Goal: Task Accomplishment & Management: Complete application form

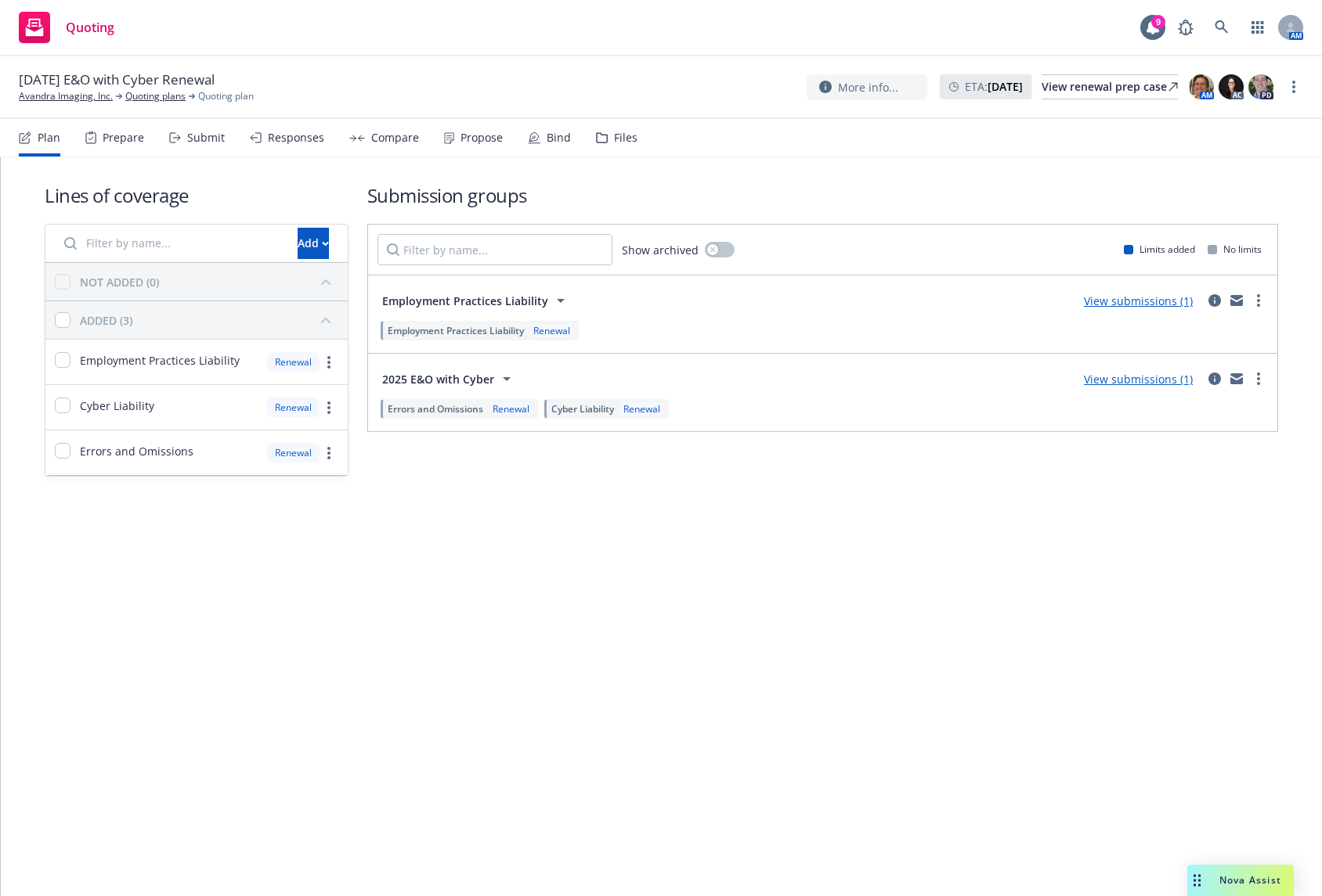
click at [1171, 526] on div "Lines of coverage Add NOT ADDED (0) ADDED (3) Employment Practices Liability Re…" at bounding box center [661, 351] width 1321 height 388
click at [205, 142] on div "Submit" at bounding box center [206, 138] width 38 height 12
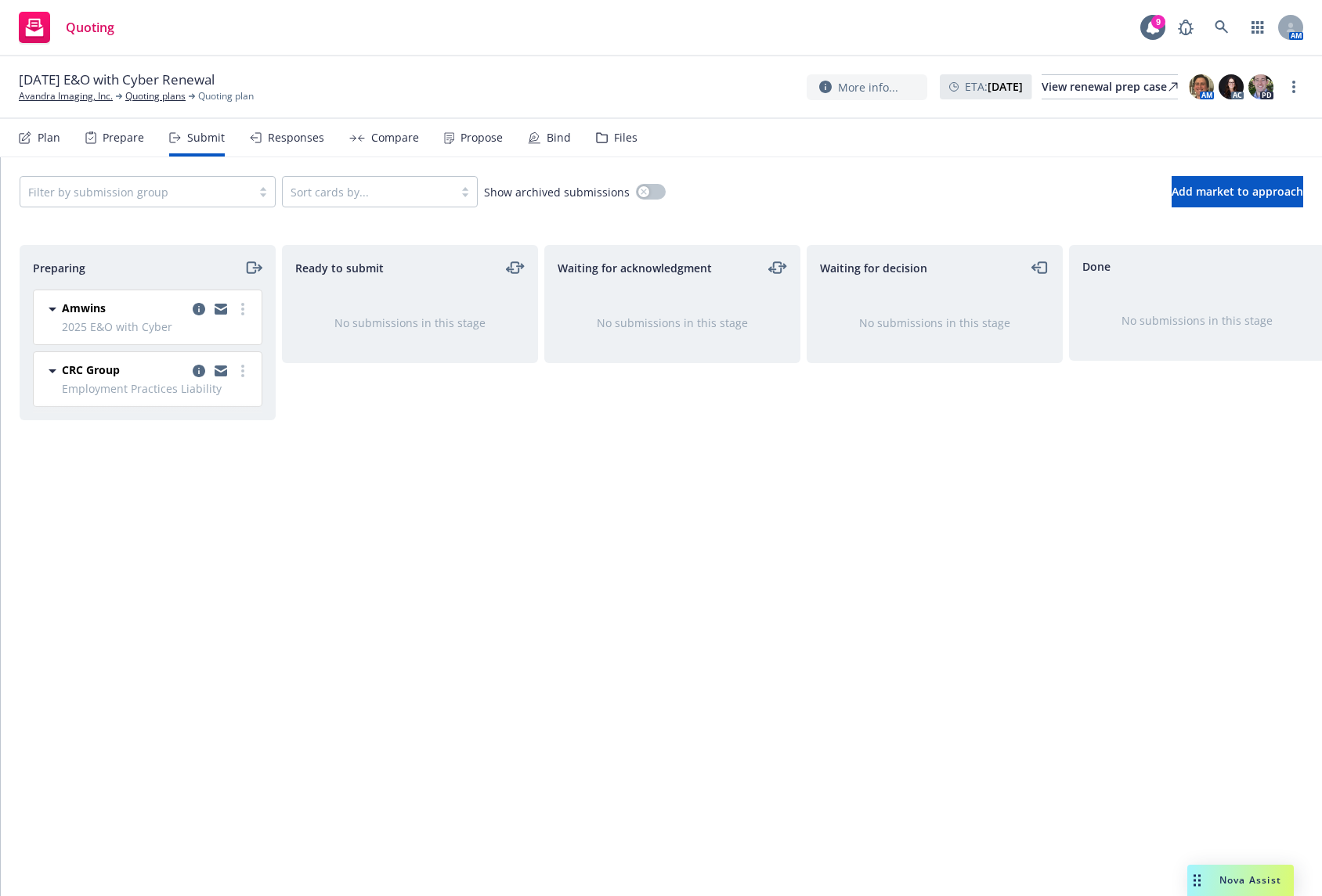
click at [1066, 619] on div "Preparing Amwins 2025 E&O with [DATE][DATE] 5:32 PM CRC Group Employment Practi…" at bounding box center [661, 554] width 1283 height 618
click at [233, 198] on div at bounding box center [136, 191] width 216 height 18
drag, startPoint x: 207, startPoint y: 235, endPoint x: 234, endPoint y: 234, distance: 27.0
click at [207, 234] on div "Employment Practices Liability" at bounding box center [147, 231] width 237 height 17
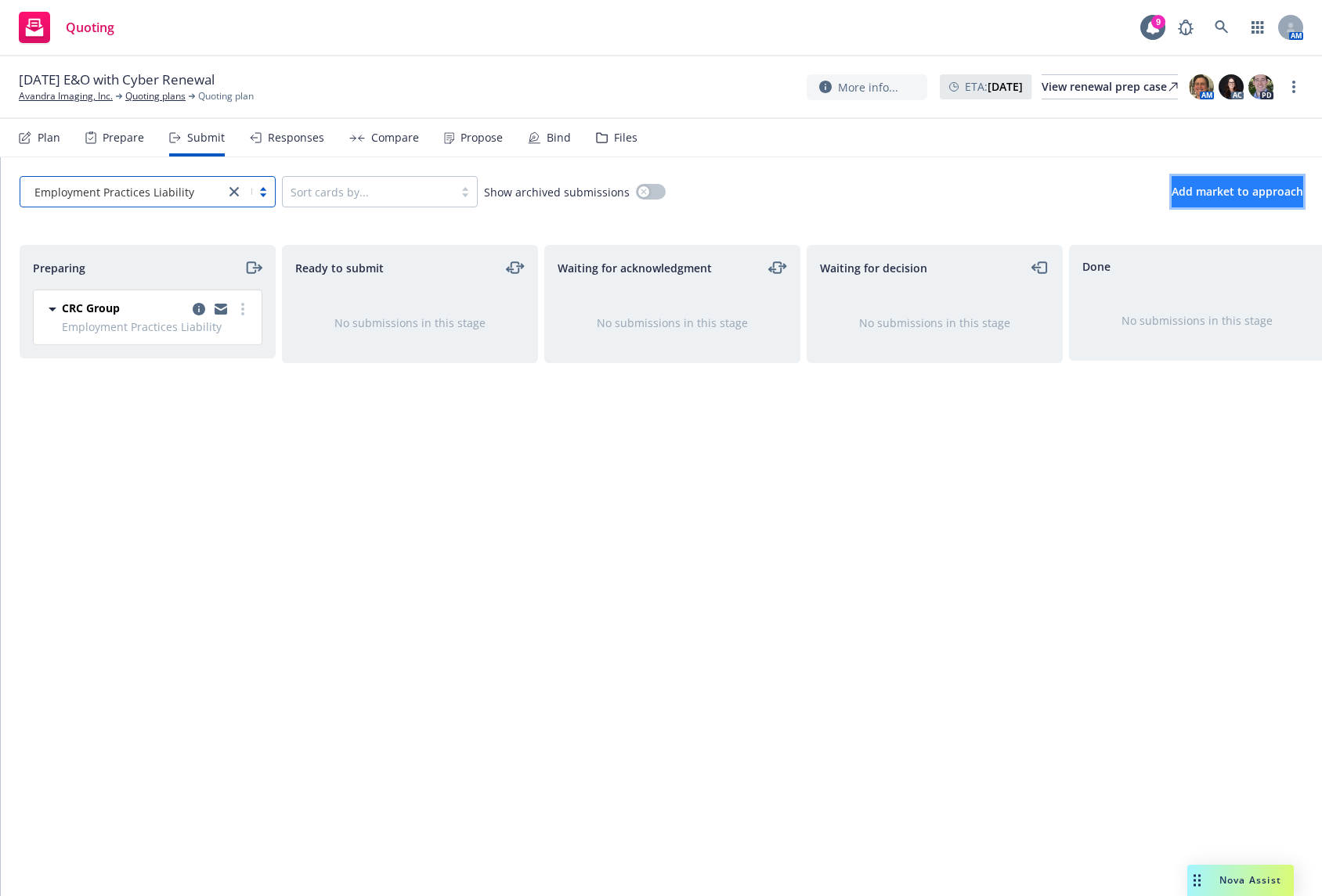
click at [1231, 186] on span "Add market to approach" at bounding box center [1237, 191] width 131 height 15
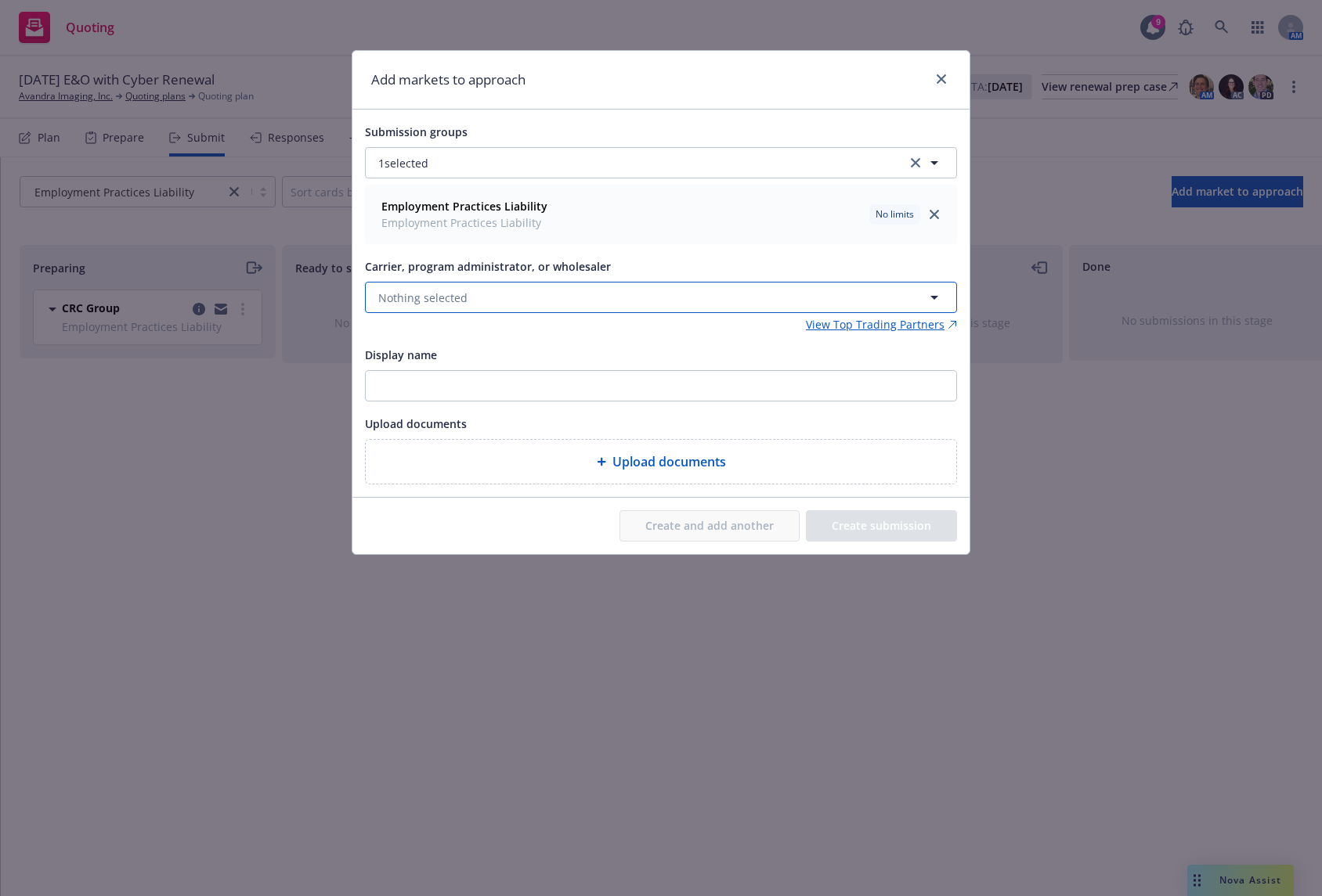
click at [522, 300] on button "Nothing selected" at bounding box center [661, 298] width 592 height 32
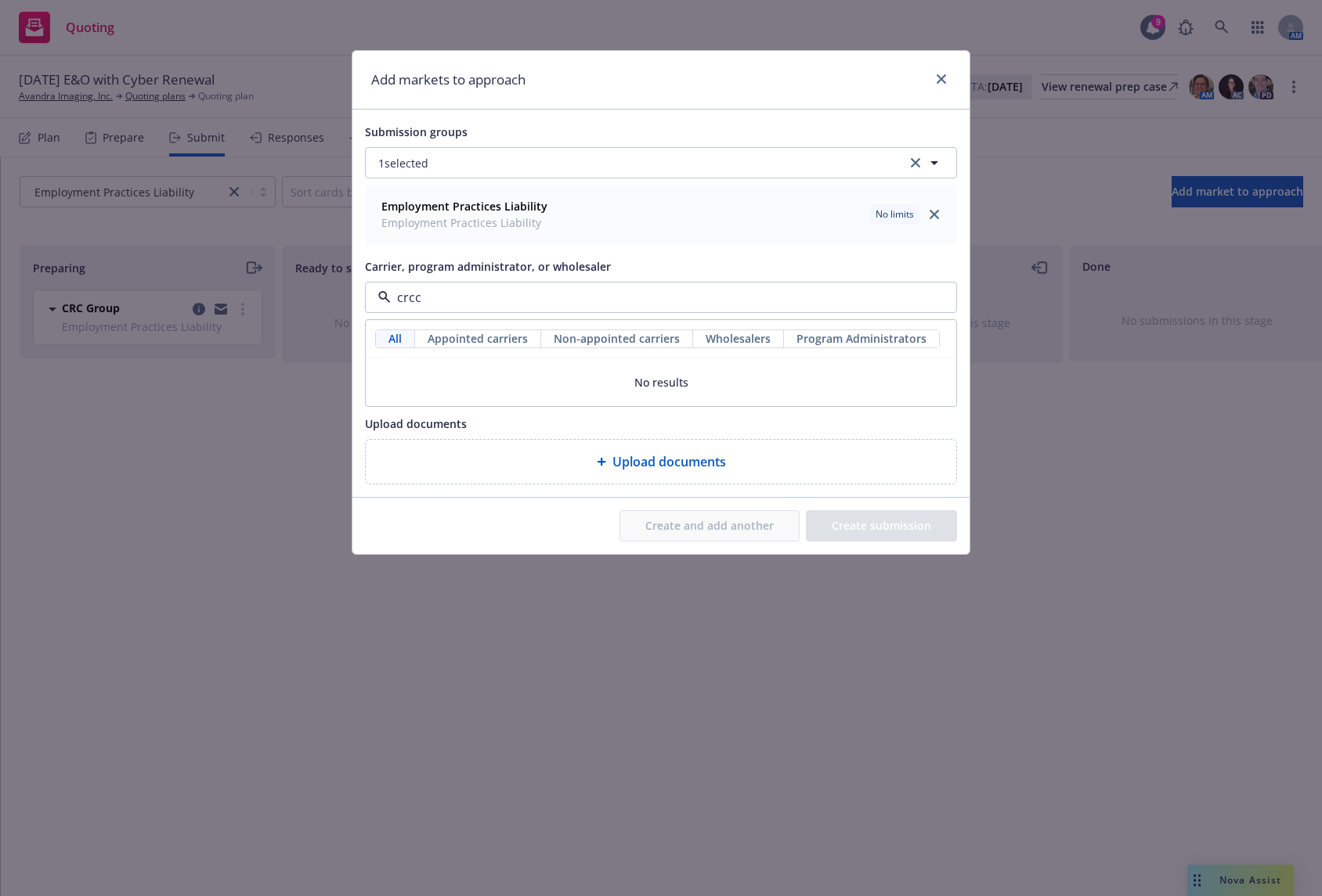
type input "crc"
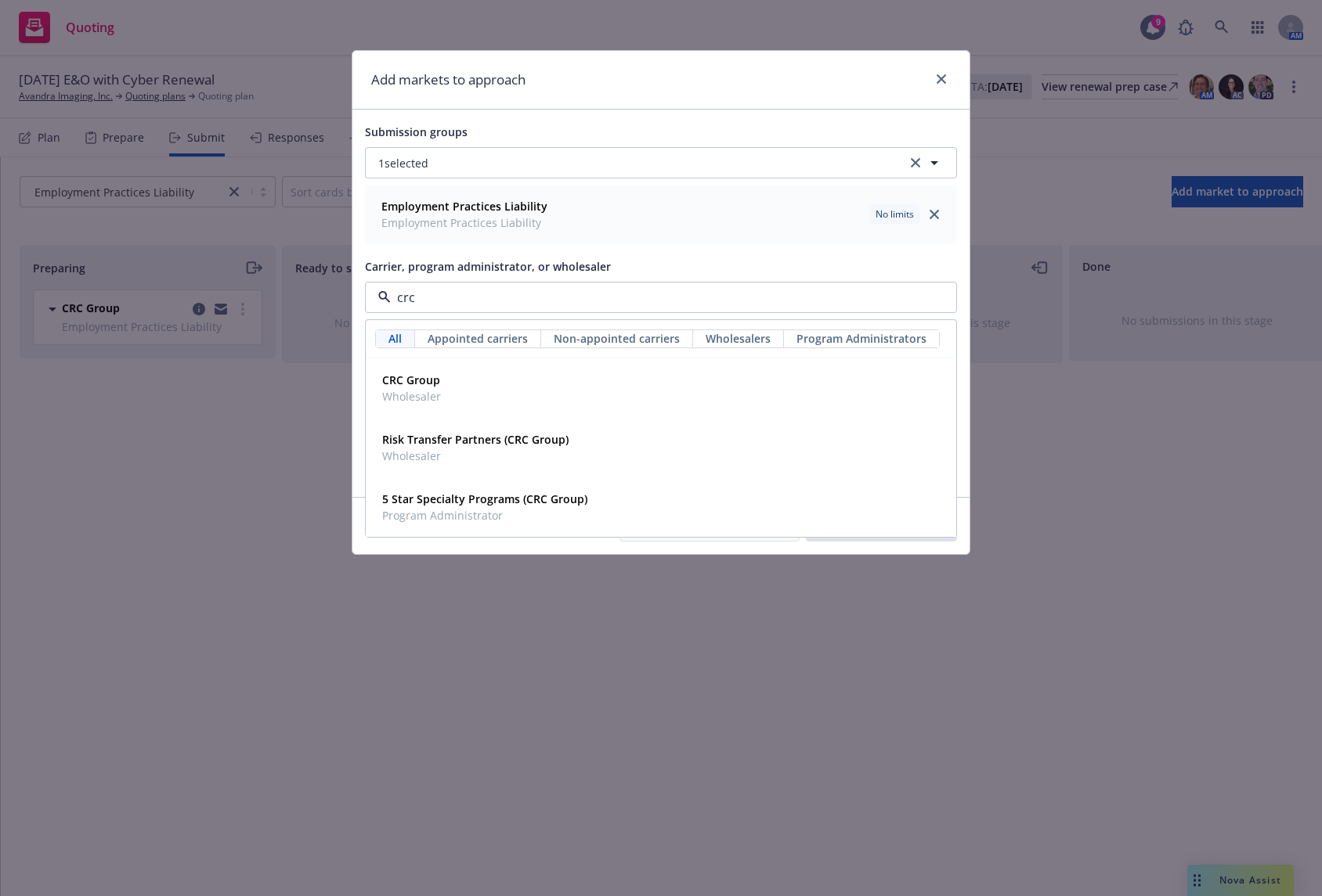
click at [495, 366] on div "CRC Group Wholesaler" at bounding box center [661, 388] width 589 height 58
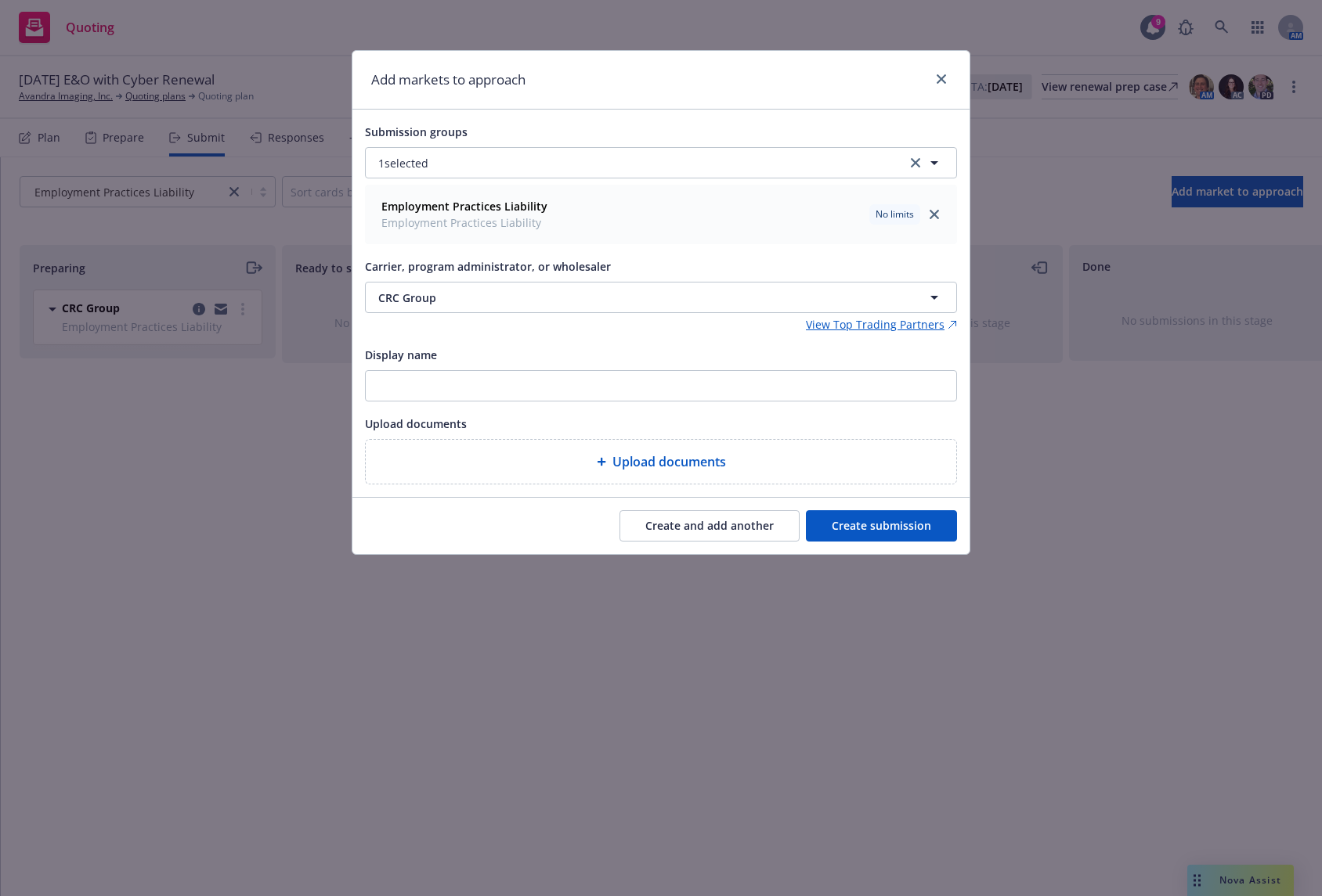
click at [864, 524] on button "Create submission" at bounding box center [881, 526] width 151 height 32
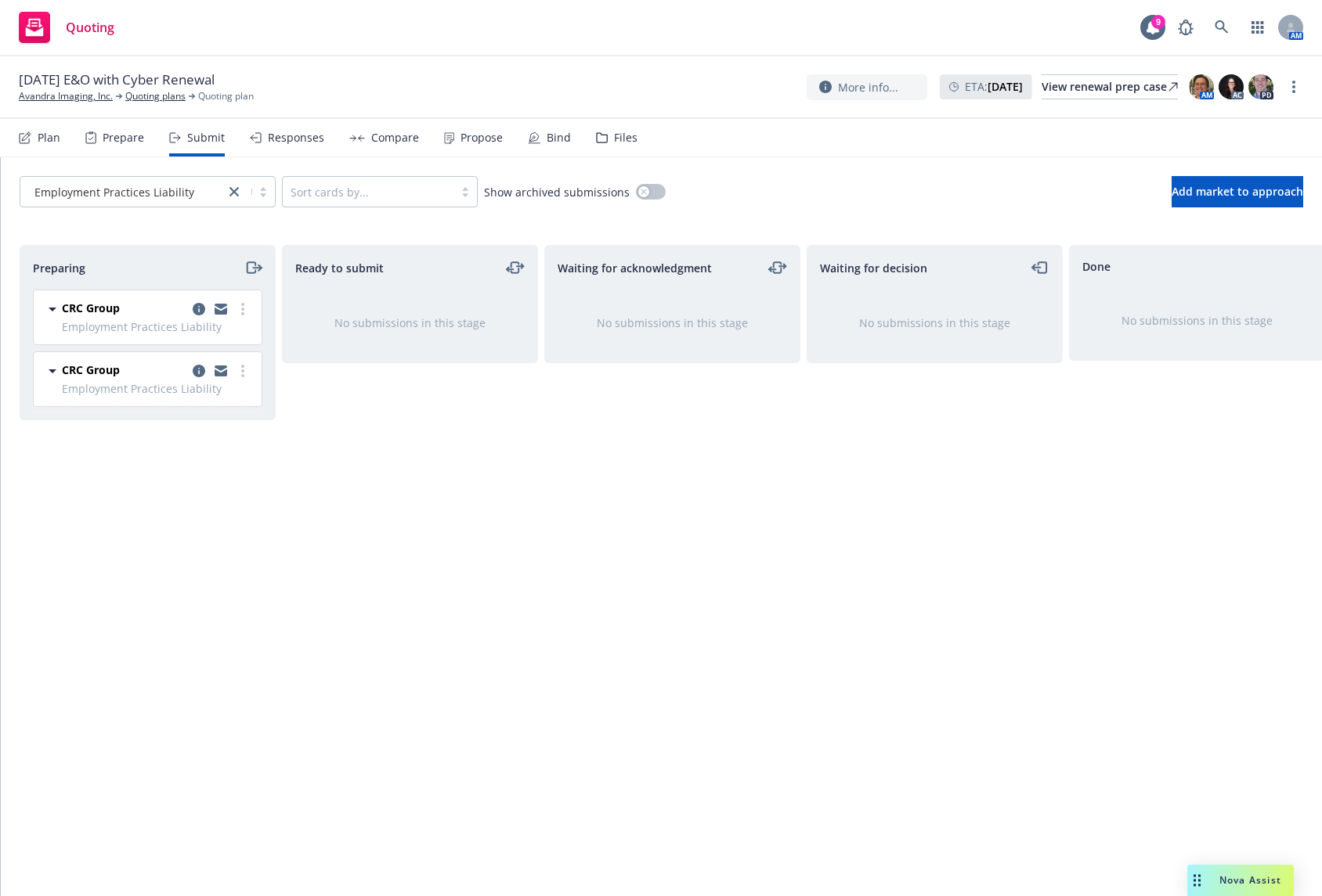
click at [291, 448] on div "Ready to submit No submissions in this stage" at bounding box center [410, 554] width 256 height 618
click at [229, 189] on link "close" at bounding box center [234, 191] width 18 height 18
click at [367, 556] on div "Ready to submit No submissions in this stage" at bounding box center [410, 554] width 256 height 618
click at [244, 376] on link "more" at bounding box center [242, 370] width 18 height 18
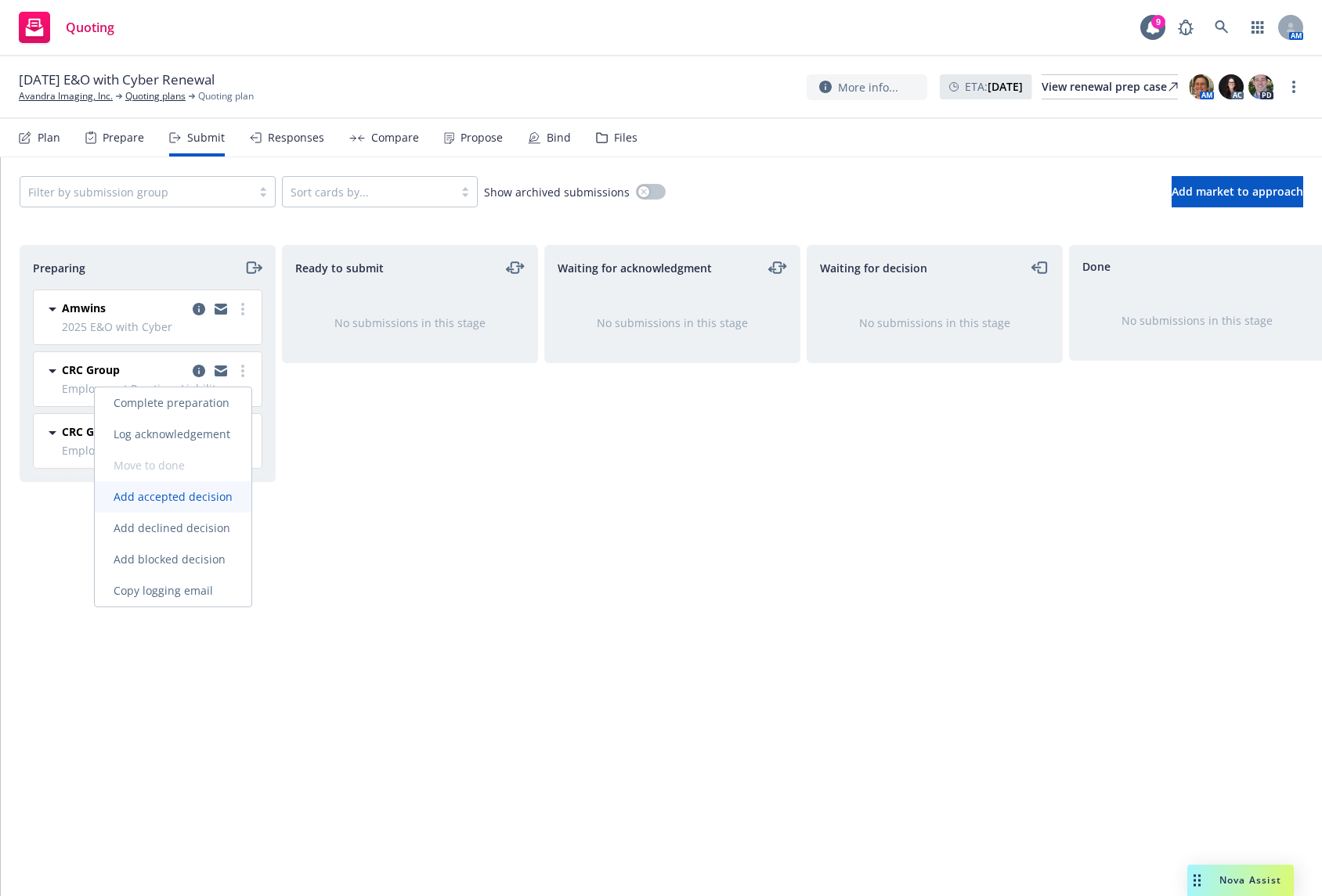
click at [221, 509] on link "Add accepted decision" at bounding box center [173, 497] width 157 height 32
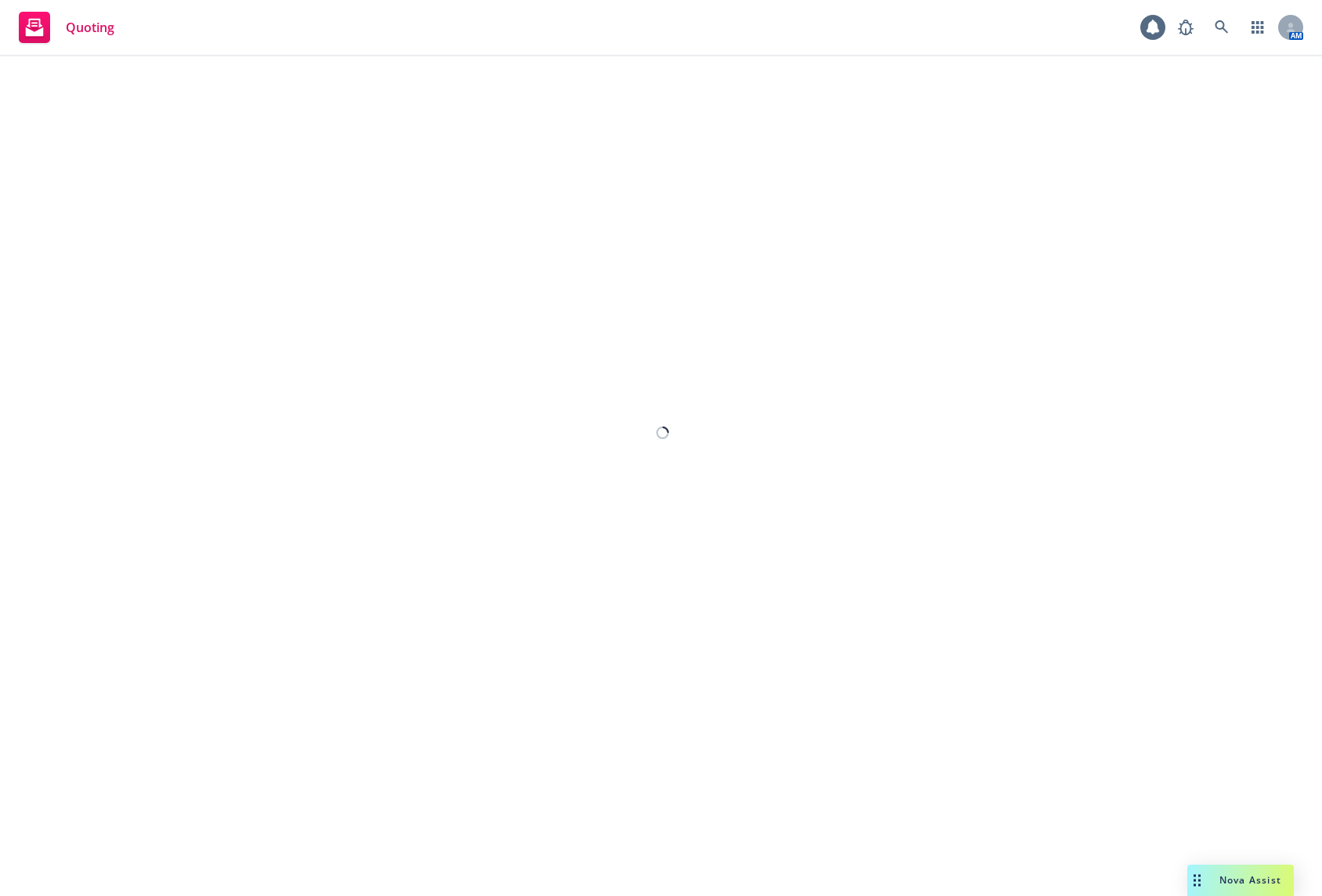
select select "12"
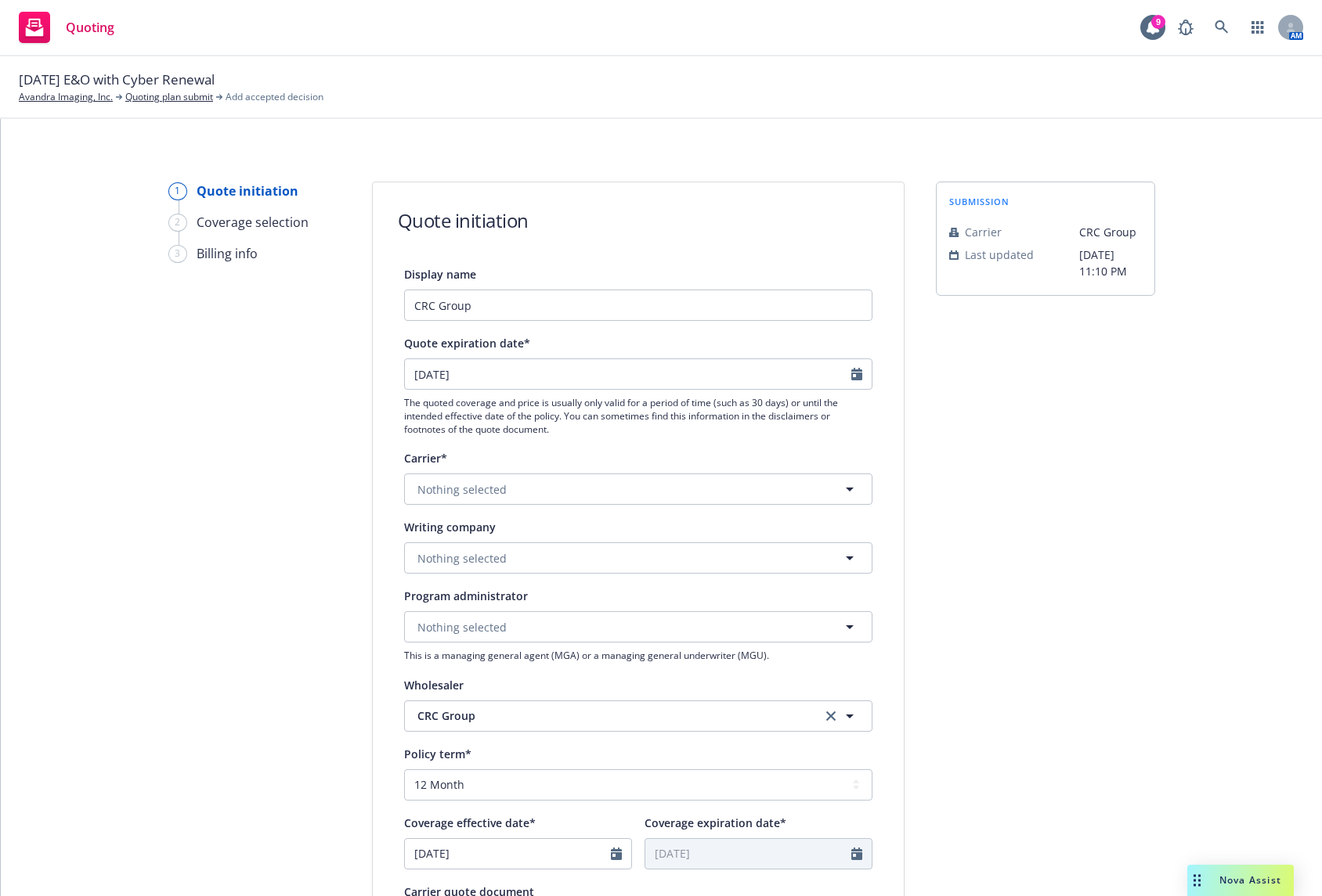
click at [1043, 525] on div "submission Carrier CRC Group Last updated [DATE] 11:10 PM" at bounding box center [1045, 706] width 219 height 1050
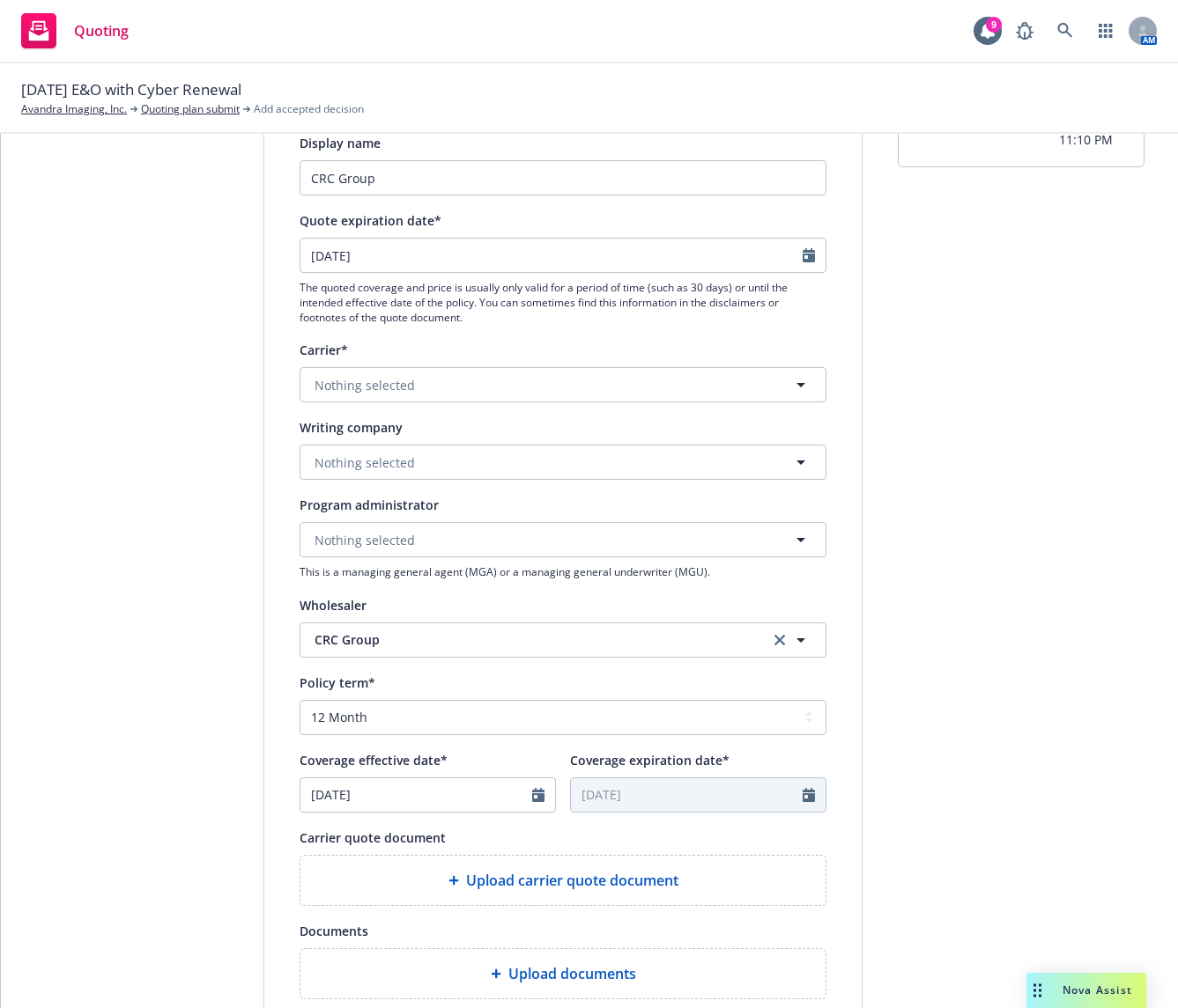
scroll to position [176, 0]
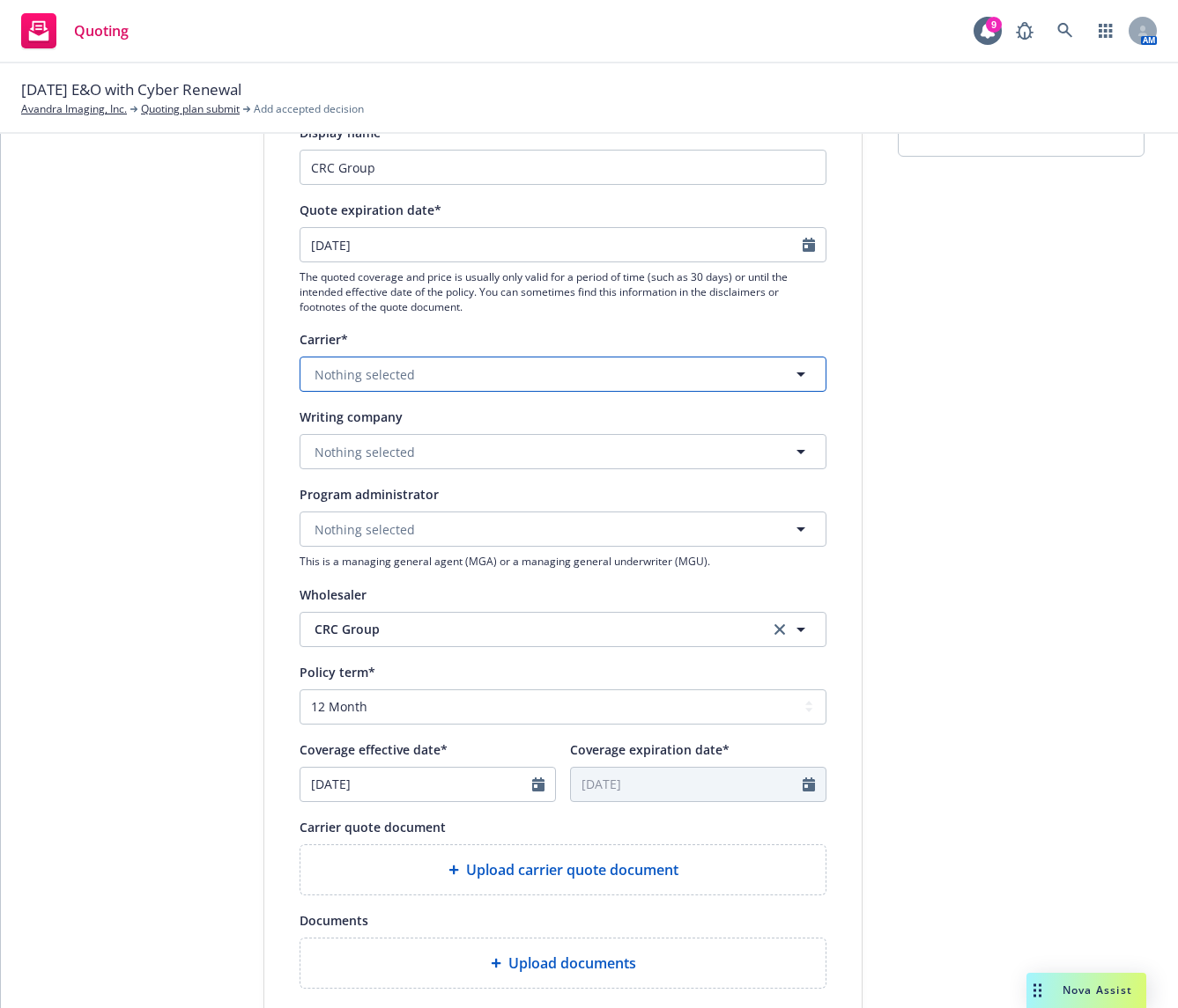
click at [450, 380] on button "Nothing selected" at bounding box center [563, 374] width 526 height 35
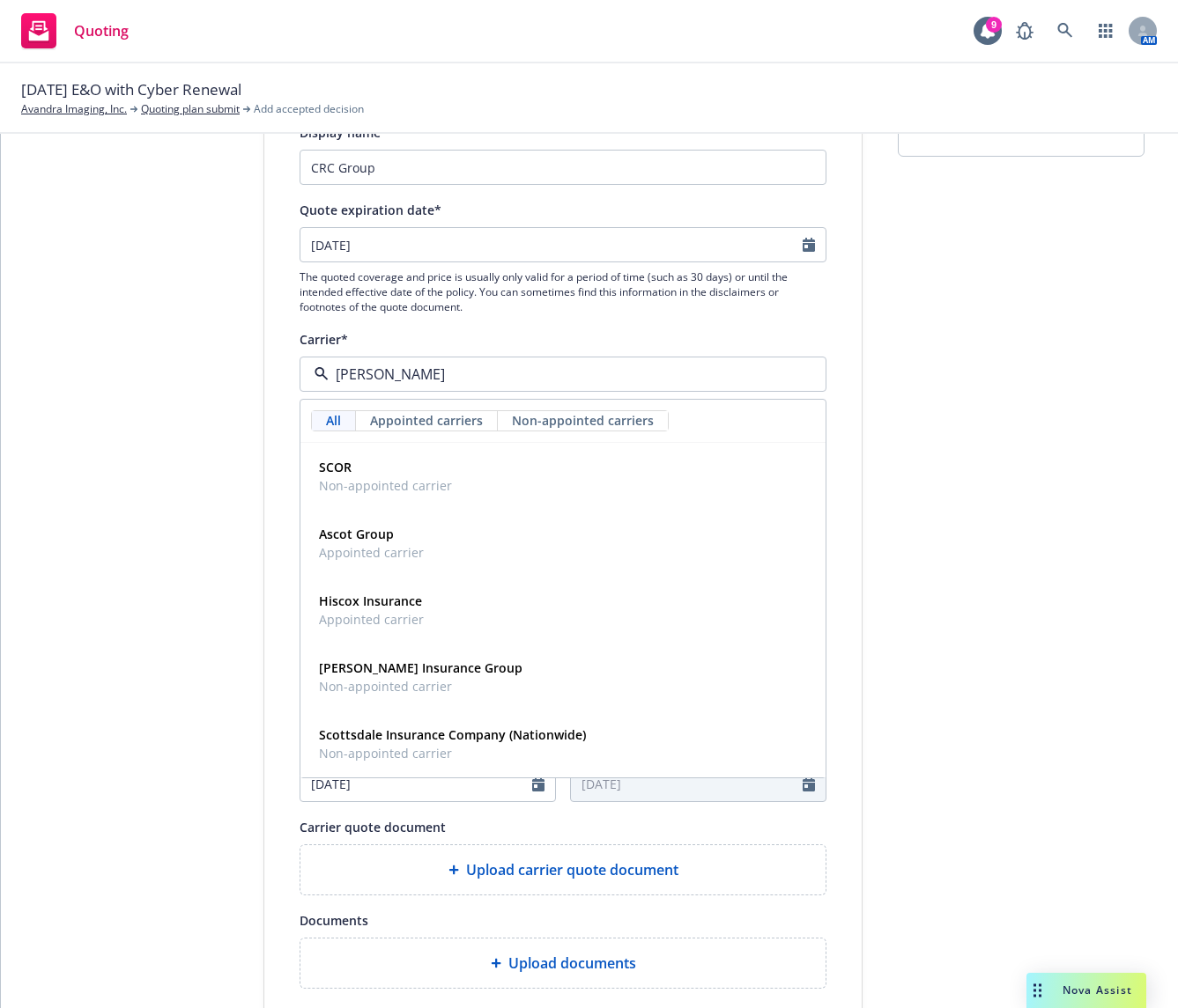
type input "[PERSON_NAME]"
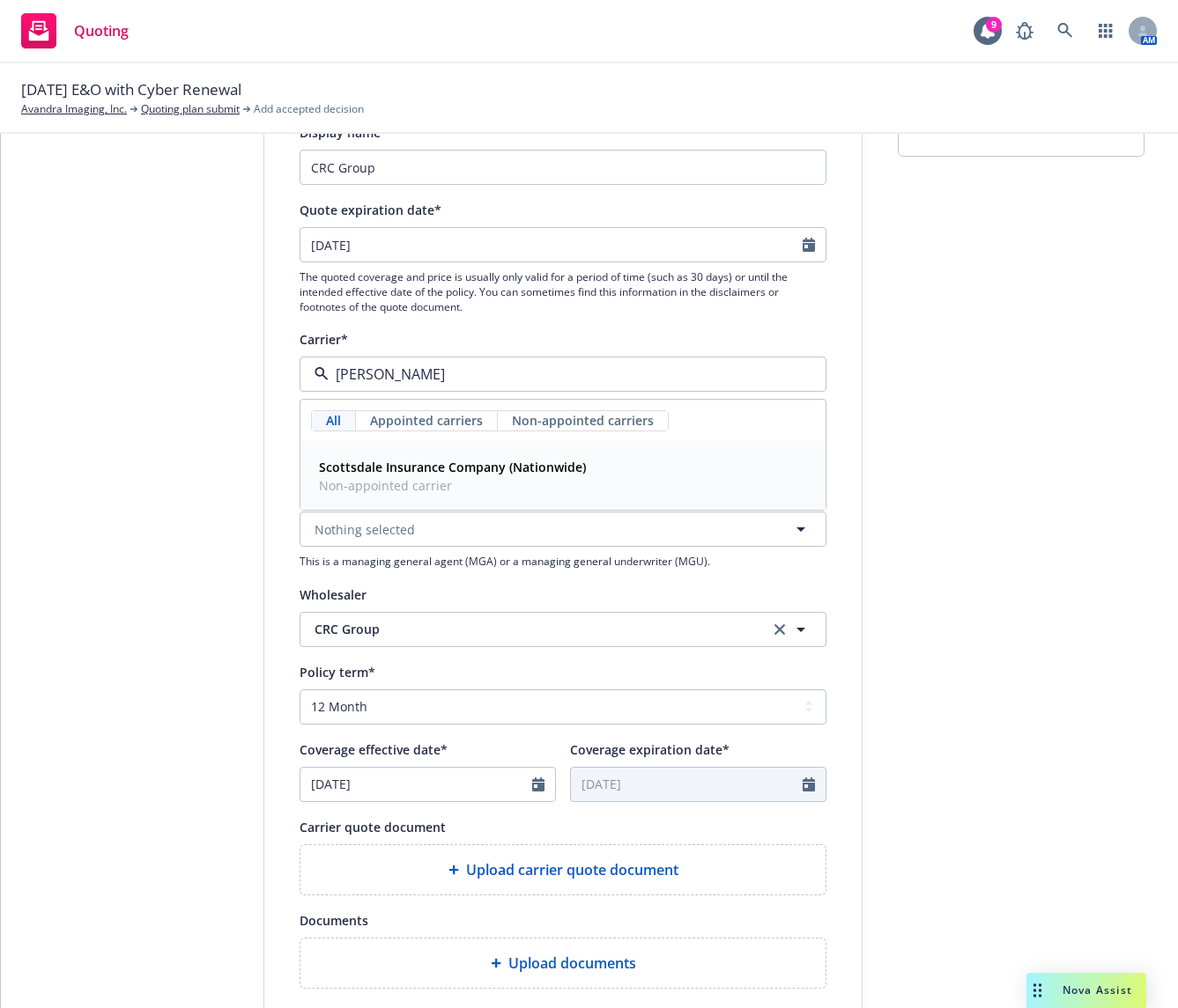
click at [488, 464] on strong "Scottsdale Insurance Company (Nationwide)" at bounding box center [452, 467] width 267 height 17
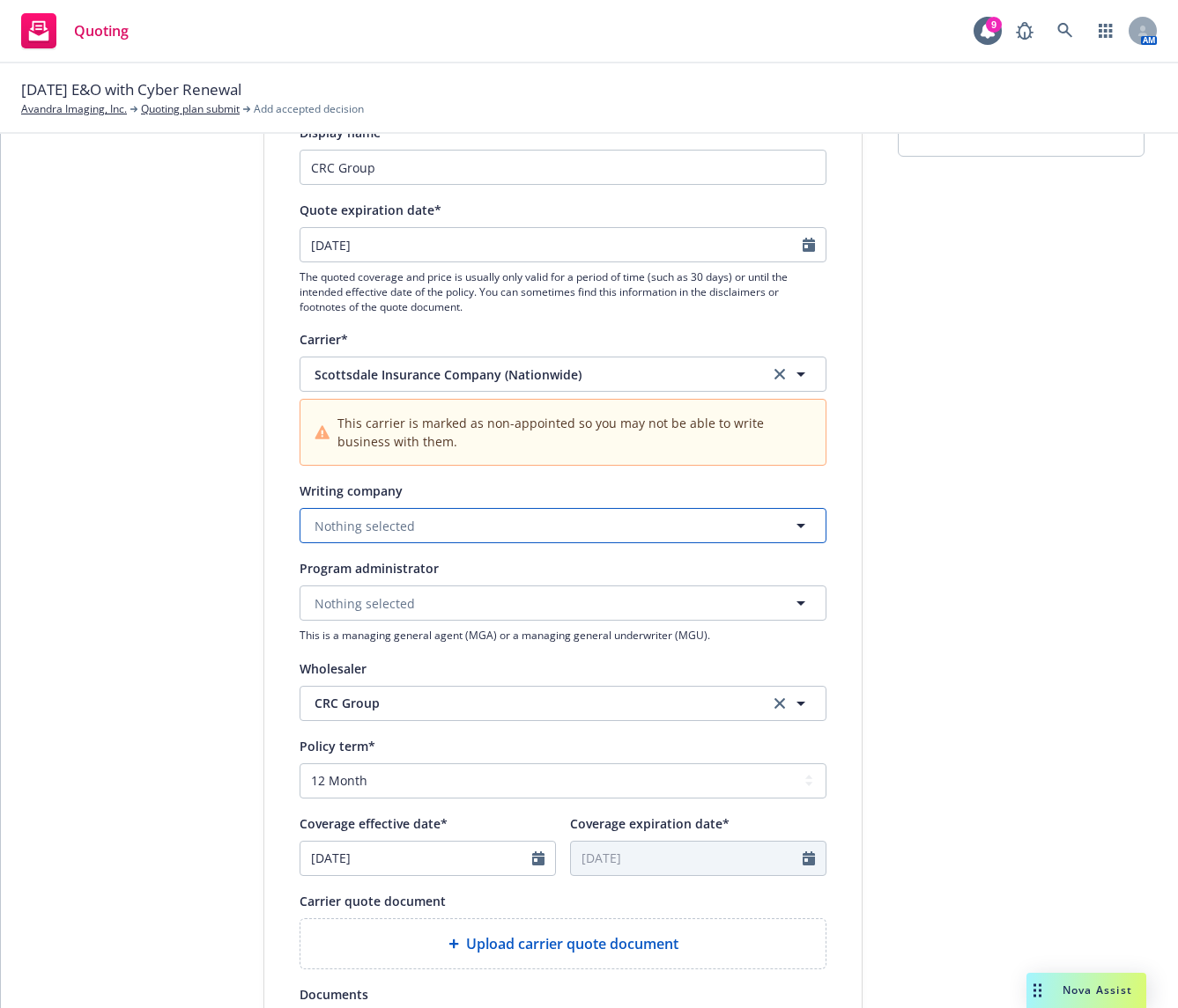
click at [387, 542] on button "Nothing selected" at bounding box center [563, 526] width 526 height 35
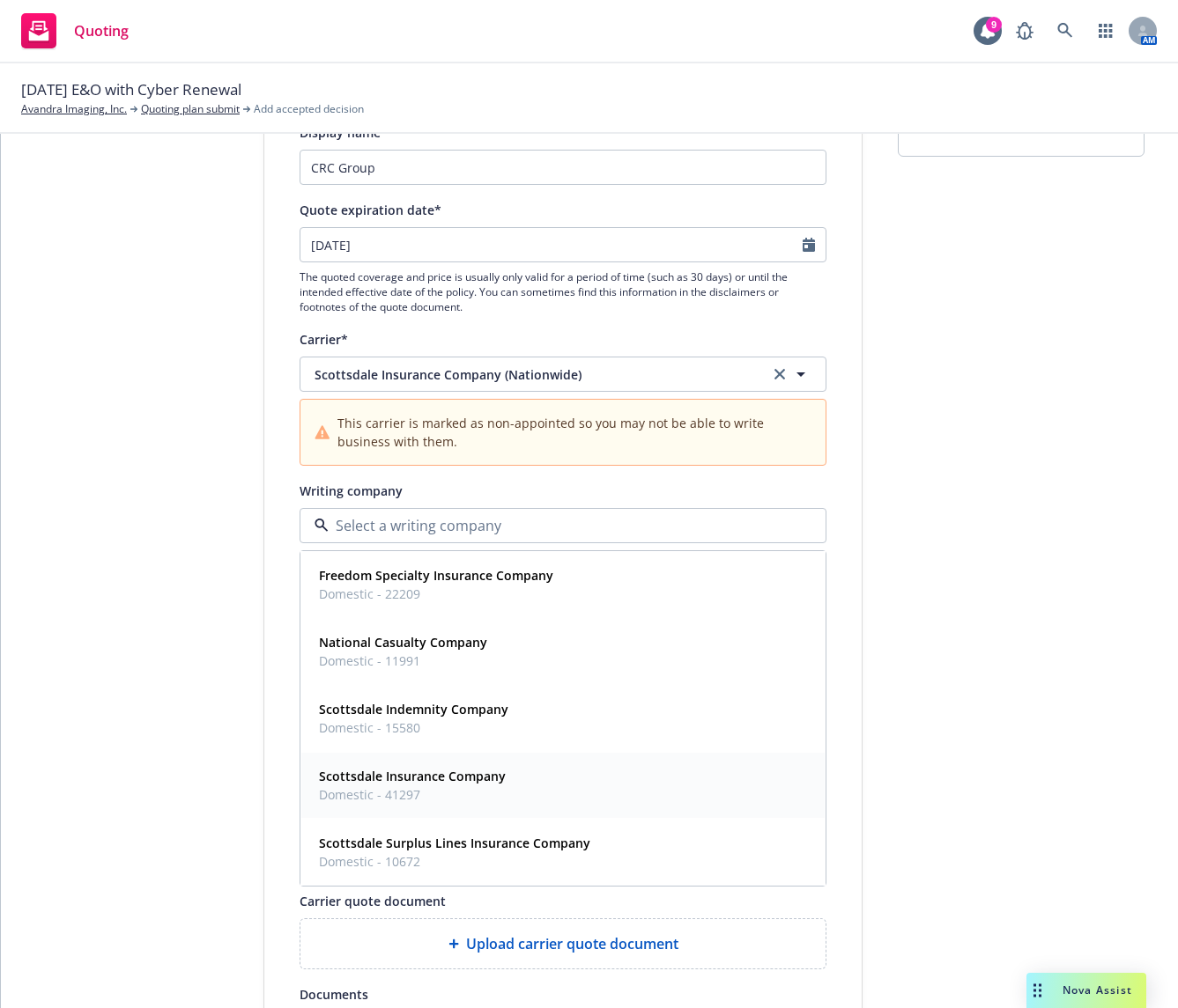
click at [419, 786] on span "Domestic - 41297" at bounding box center [412, 794] width 186 height 19
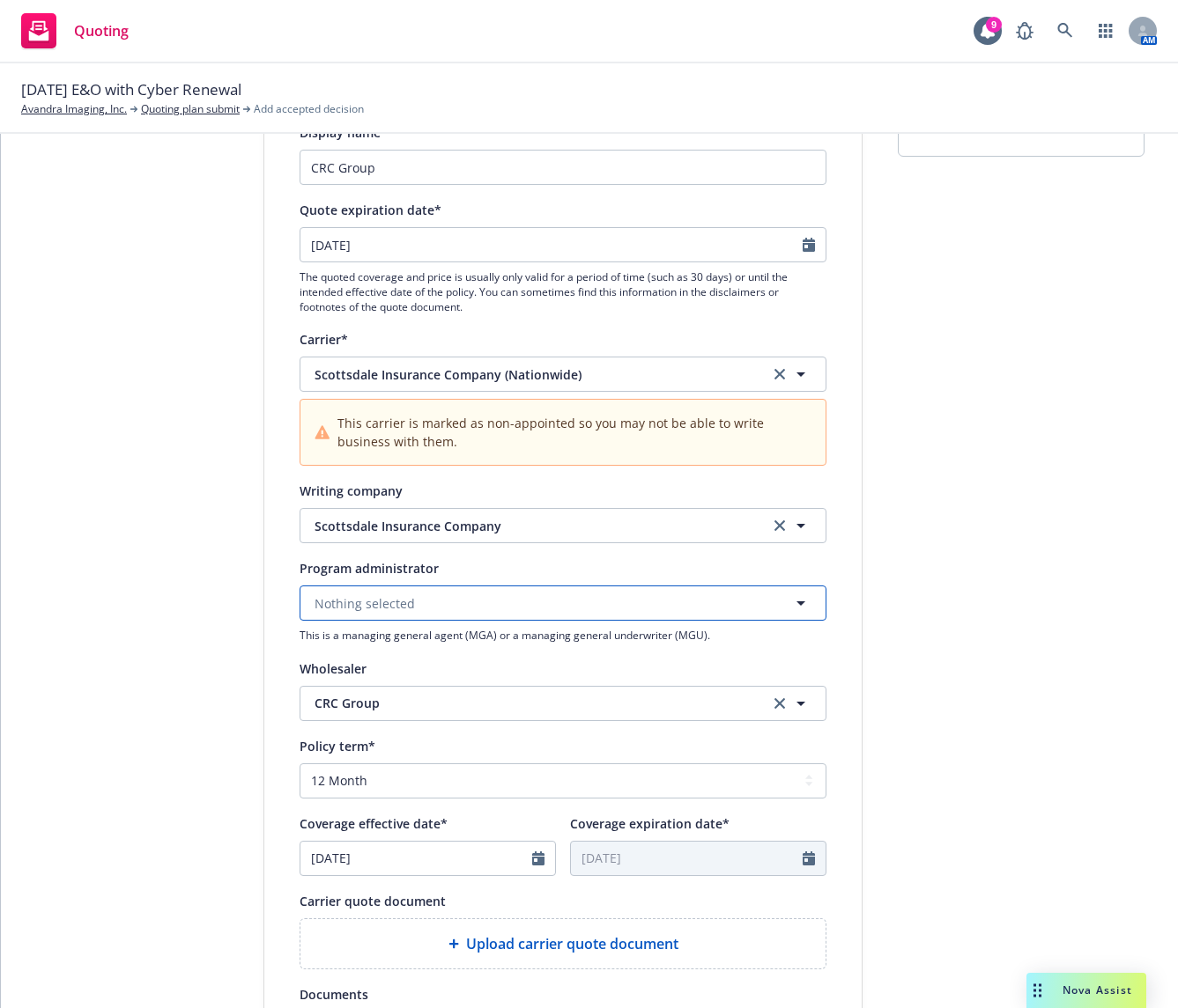
click at [398, 600] on span "Nothing selected" at bounding box center [365, 603] width 101 height 19
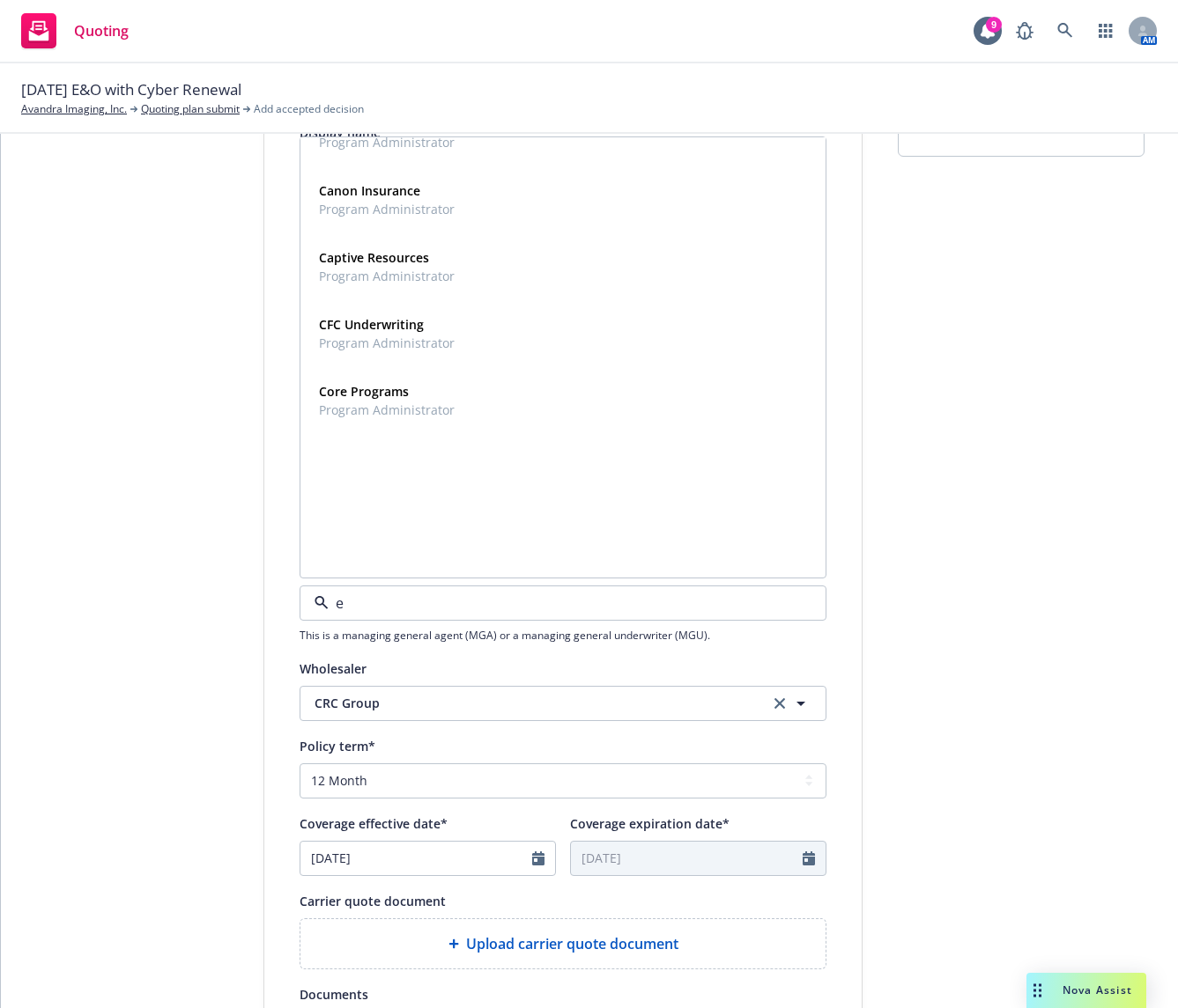
scroll to position [1497, 0]
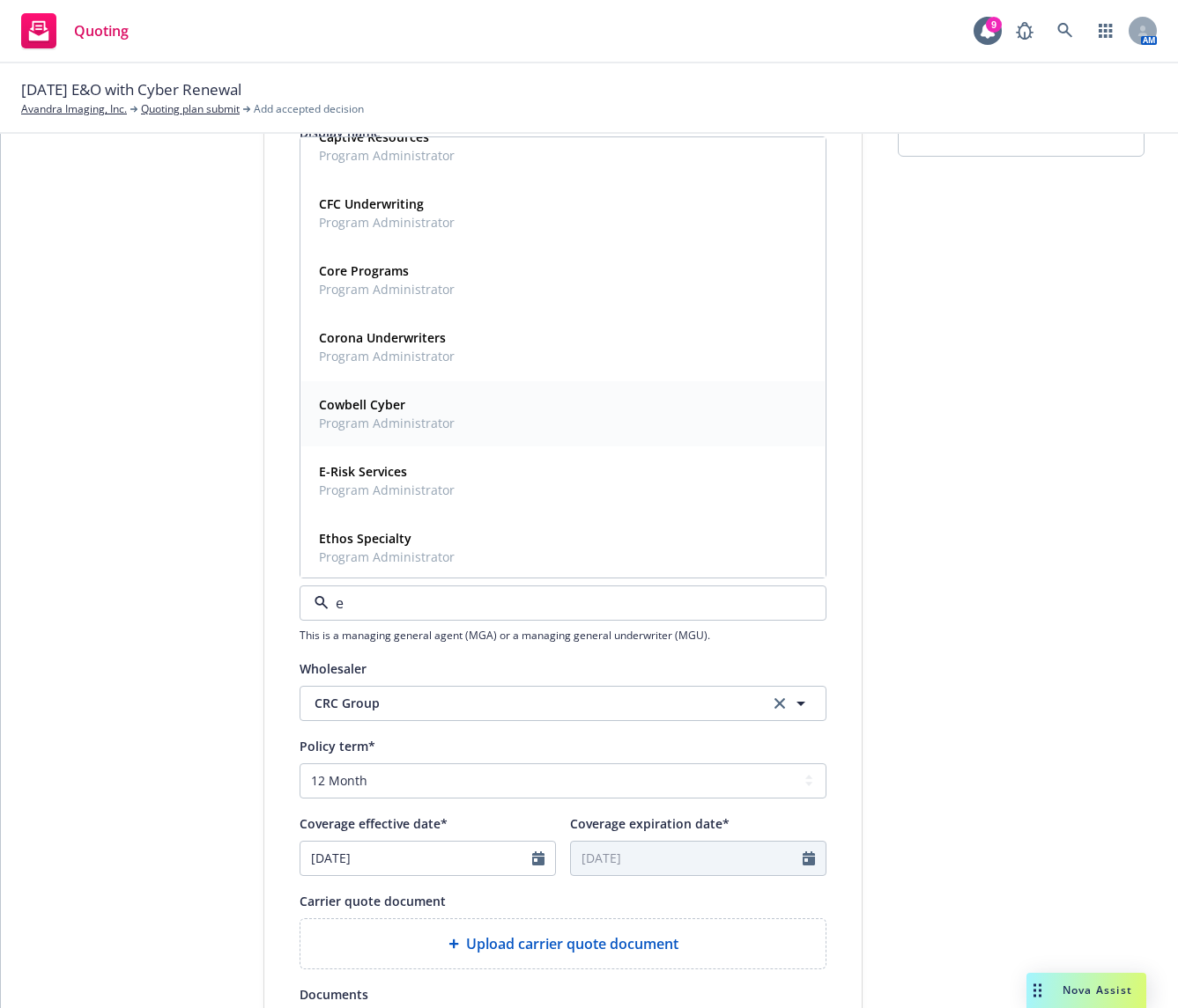
type input "e"
click at [167, 679] on div "1 Quote initiation 2 Coverage selection 3 Billing info" at bounding box center [131, 656] width 194 height 1255
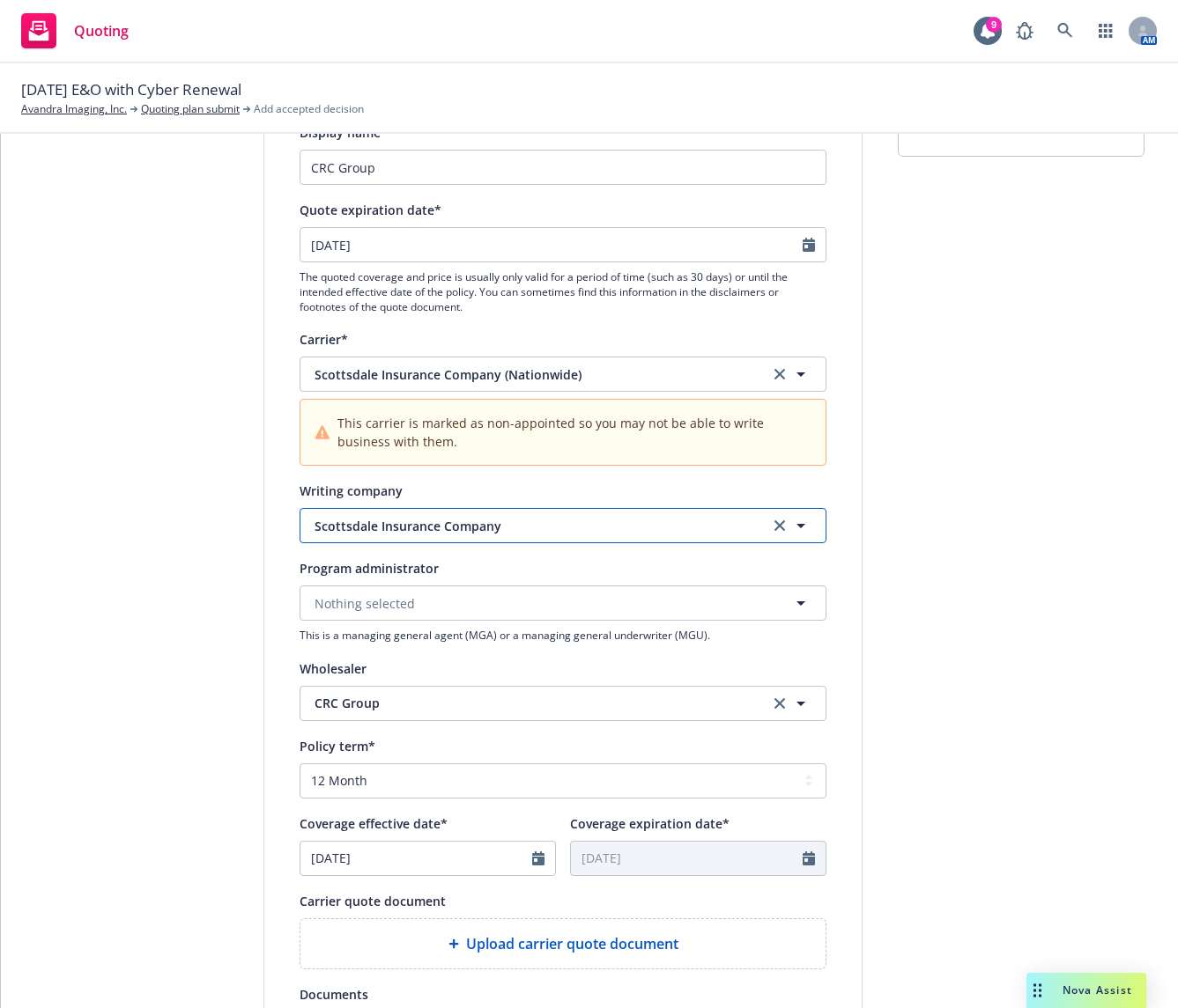
click at [348, 531] on span "Scottsdale Insurance Company" at bounding box center [528, 526] width 428 height 19
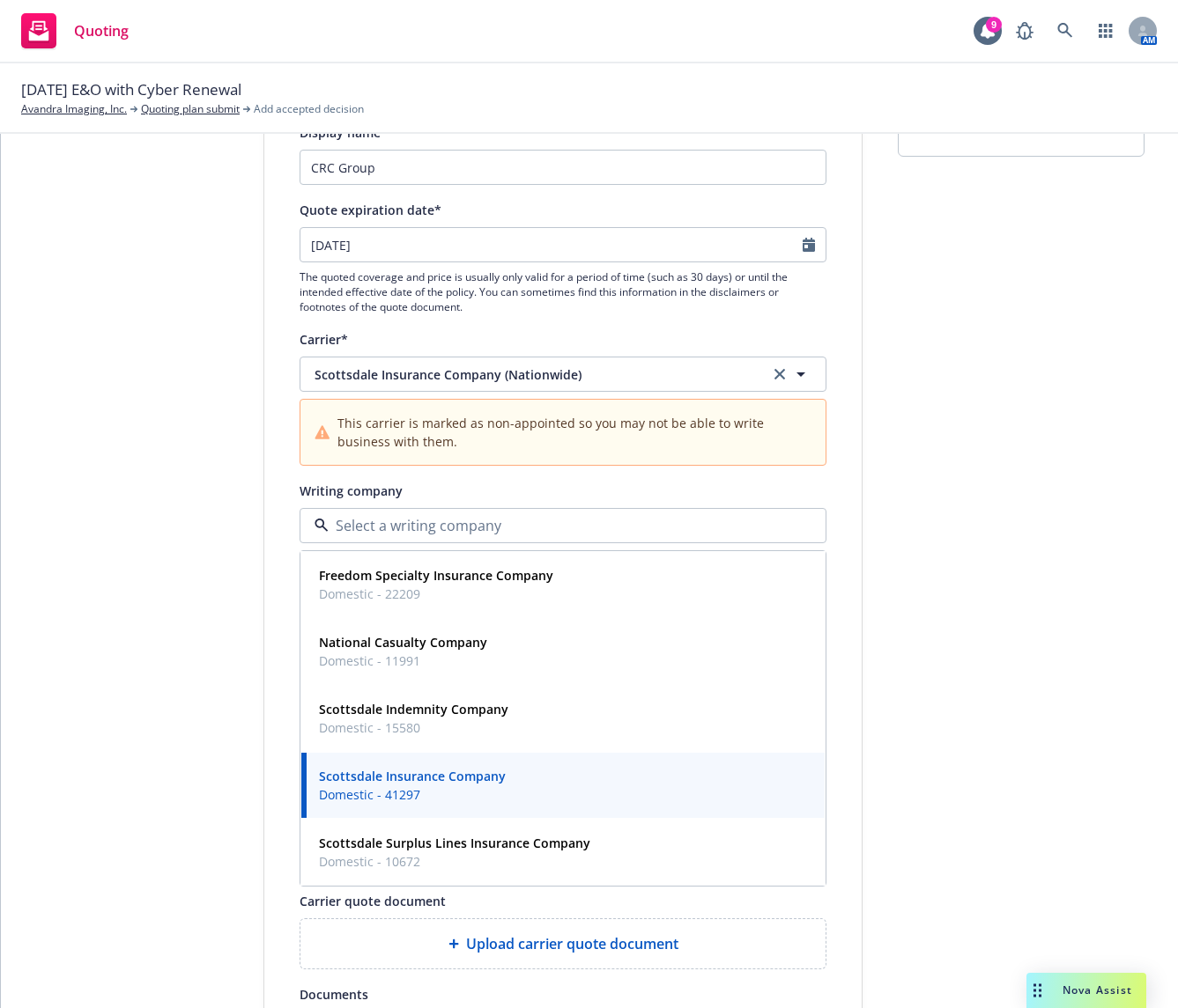
click at [242, 550] on div "1 Quote initiation 2 Coverage selection 3 Billing info Quote initiation Display…" at bounding box center [589, 656] width 1135 height 1255
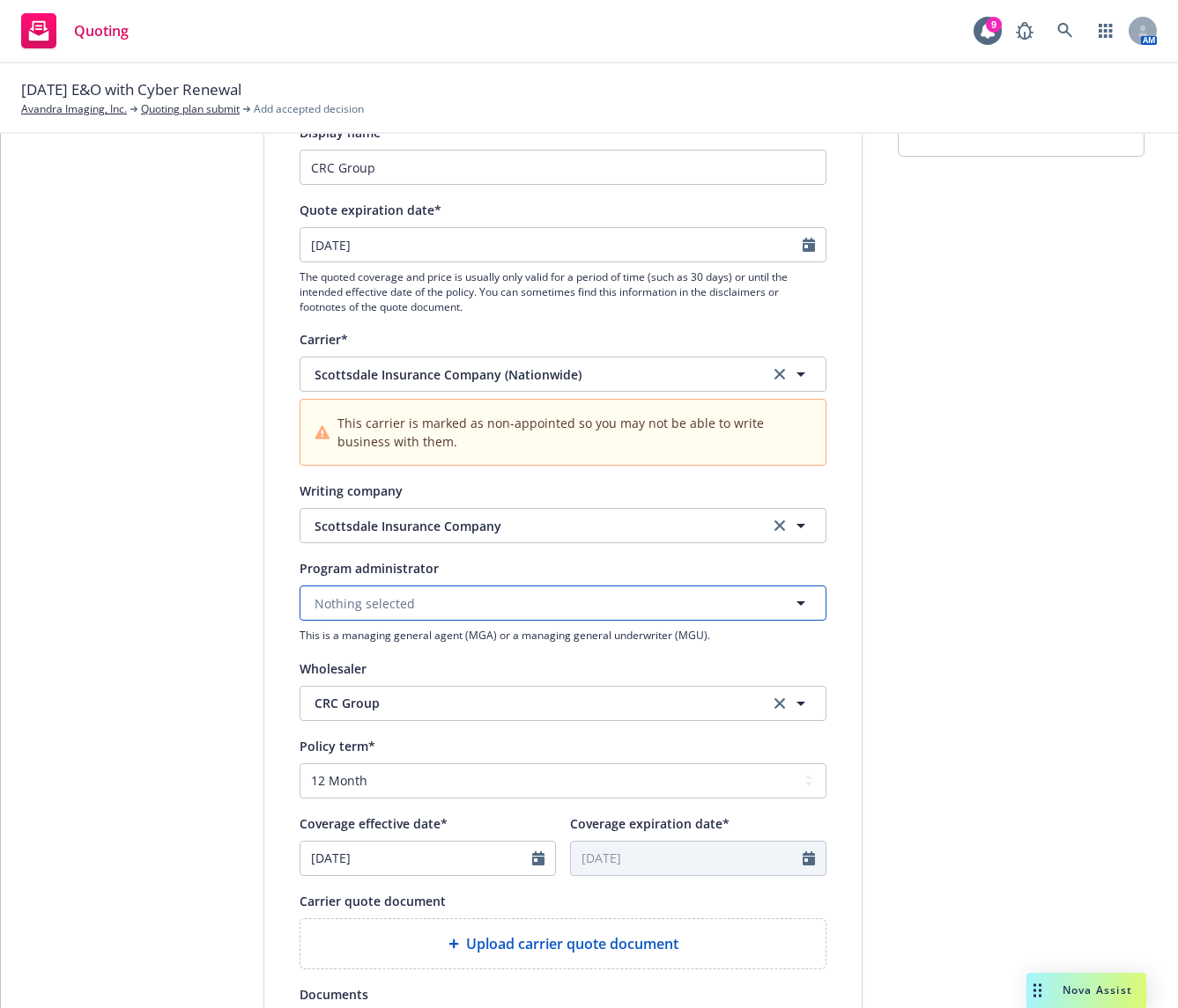
click at [424, 605] on button "Nothing selected" at bounding box center [563, 603] width 526 height 35
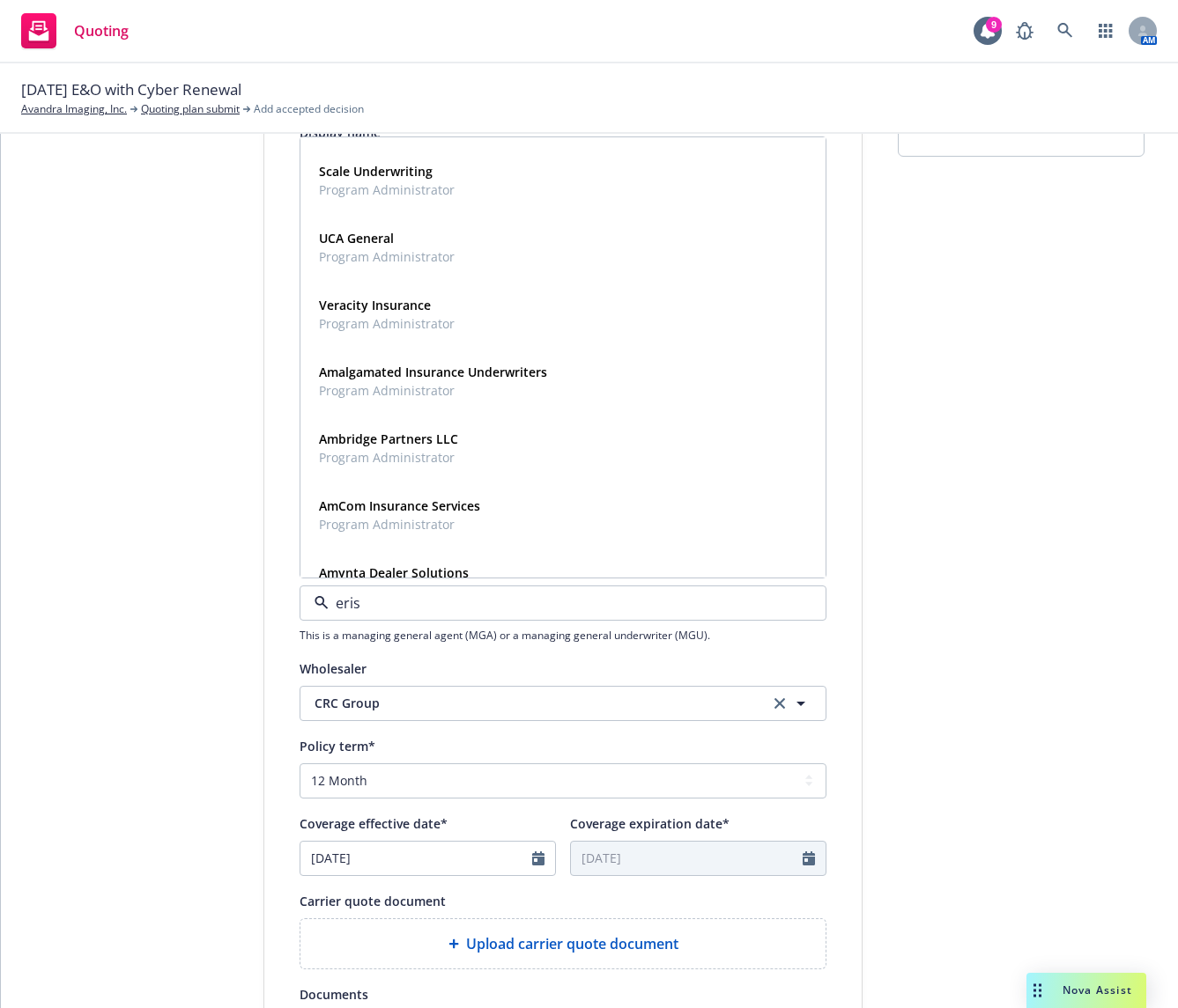
scroll to position [0, 0]
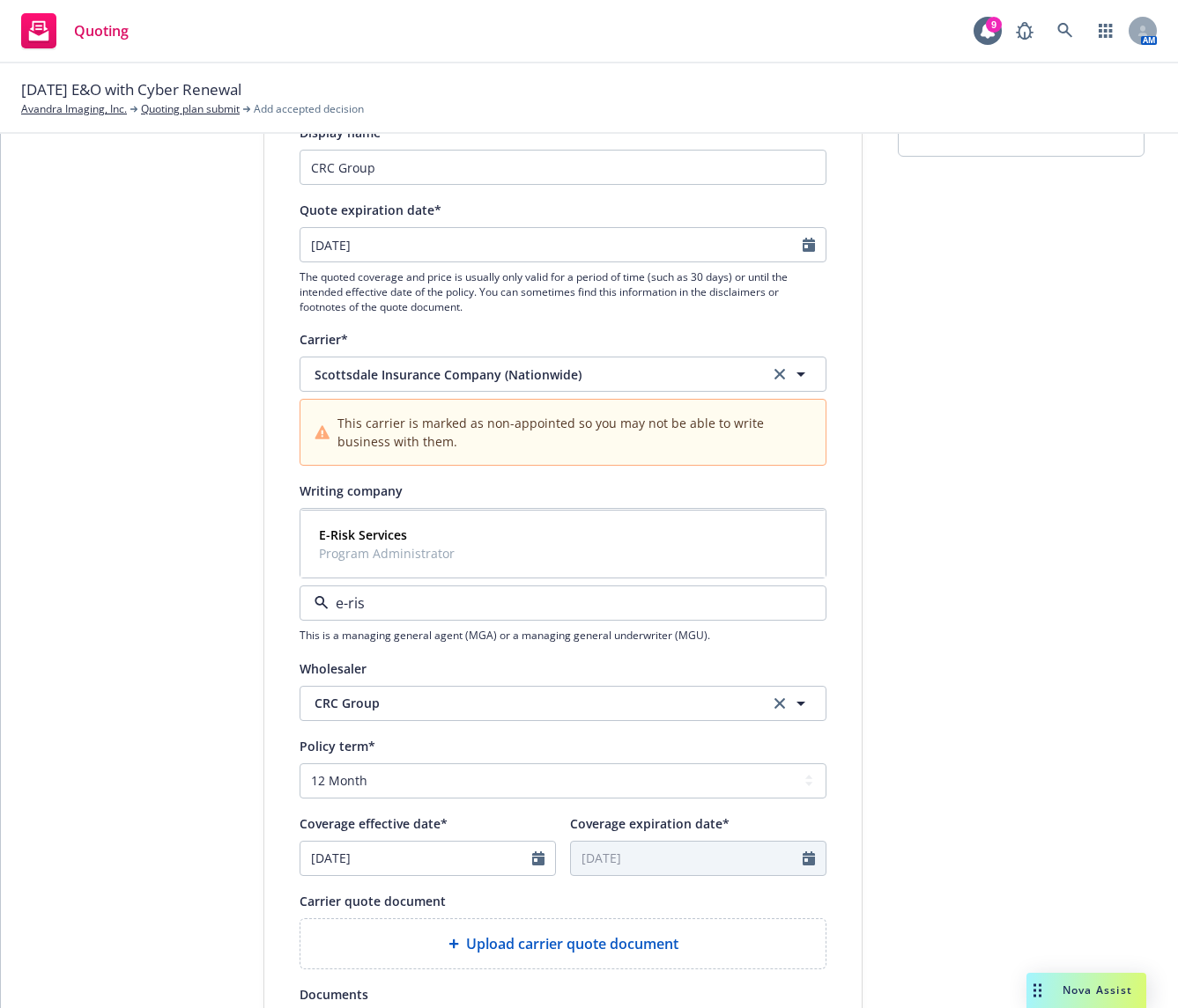
type input "e-risk"
click at [471, 521] on div "E-Risk Services Program Administrator" at bounding box center [563, 544] width 523 height 65
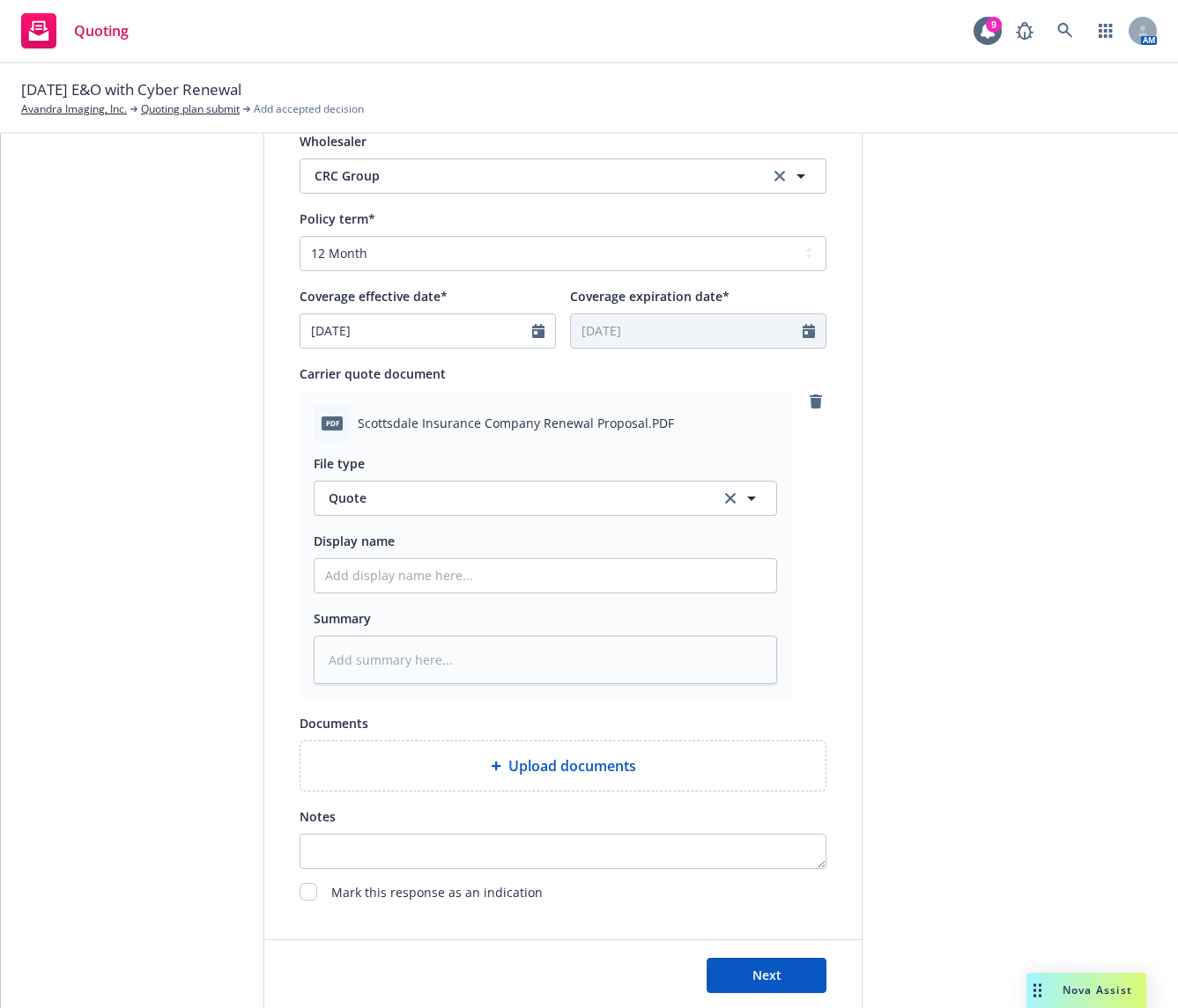
scroll to position [705, 0]
click at [554, 840] on textarea "Notes" at bounding box center [563, 850] width 526 height 35
click at [517, 840] on textarea "Notes" at bounding box center [563, 850] width 526 height 35
type textarea "S"
type textarea "x"
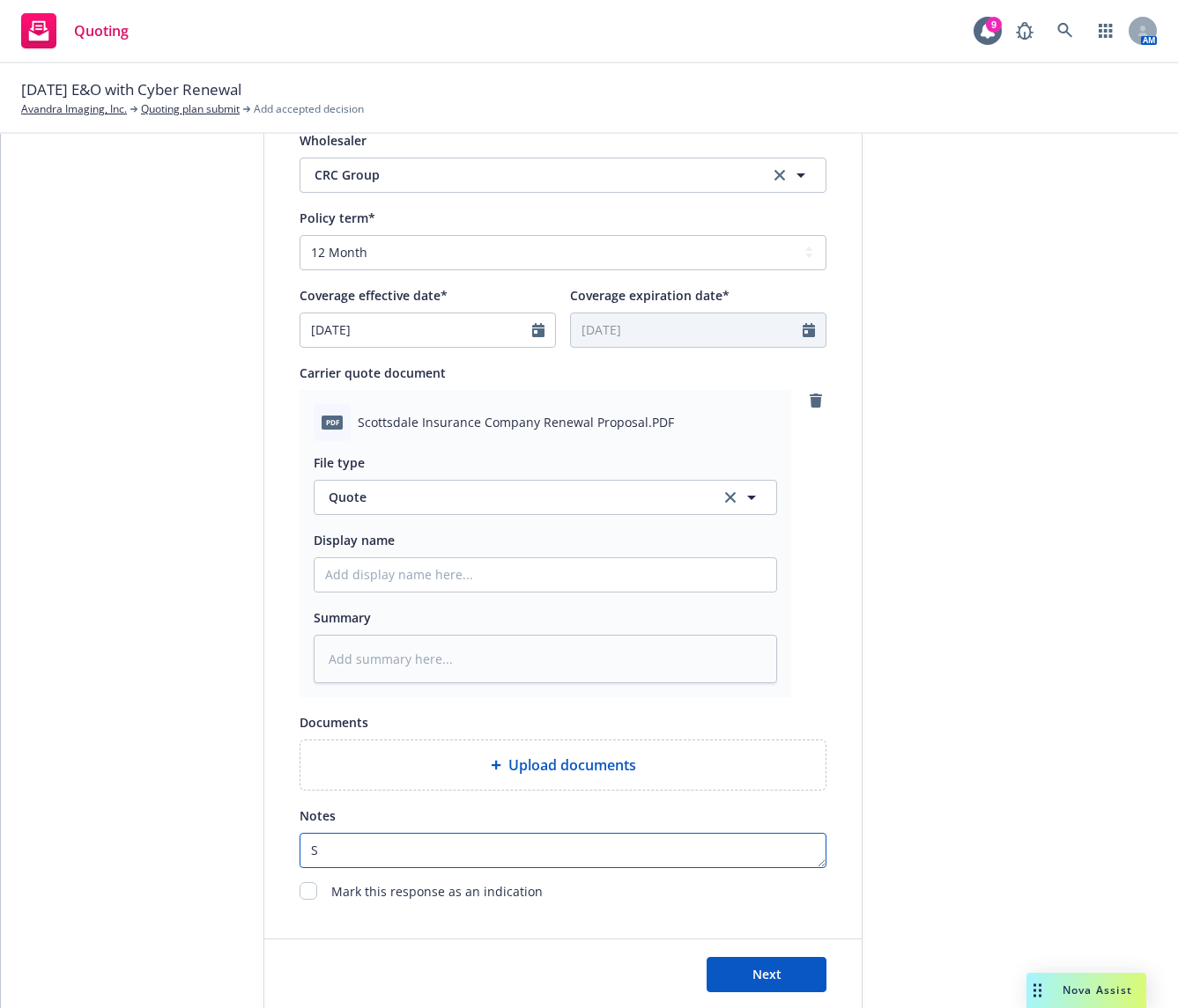
type textarea "Su"
type textarea "x"
type textarea "Sub"
type textarea "x"
type textarea "Subj"
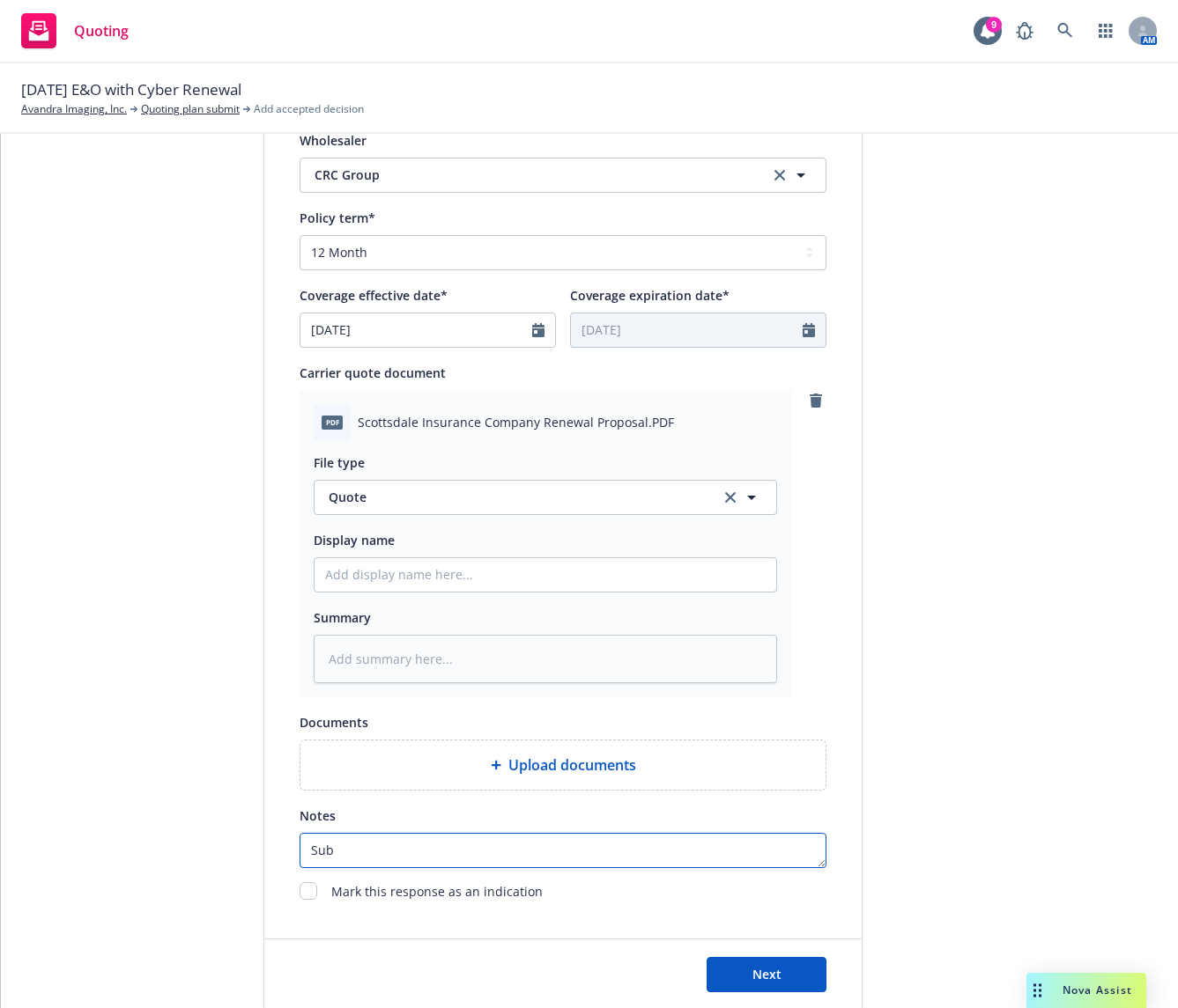
type textarea "x"
type textarea "Subje"
type textarea "x"
type textarea "Subjec"
type textarea "x"
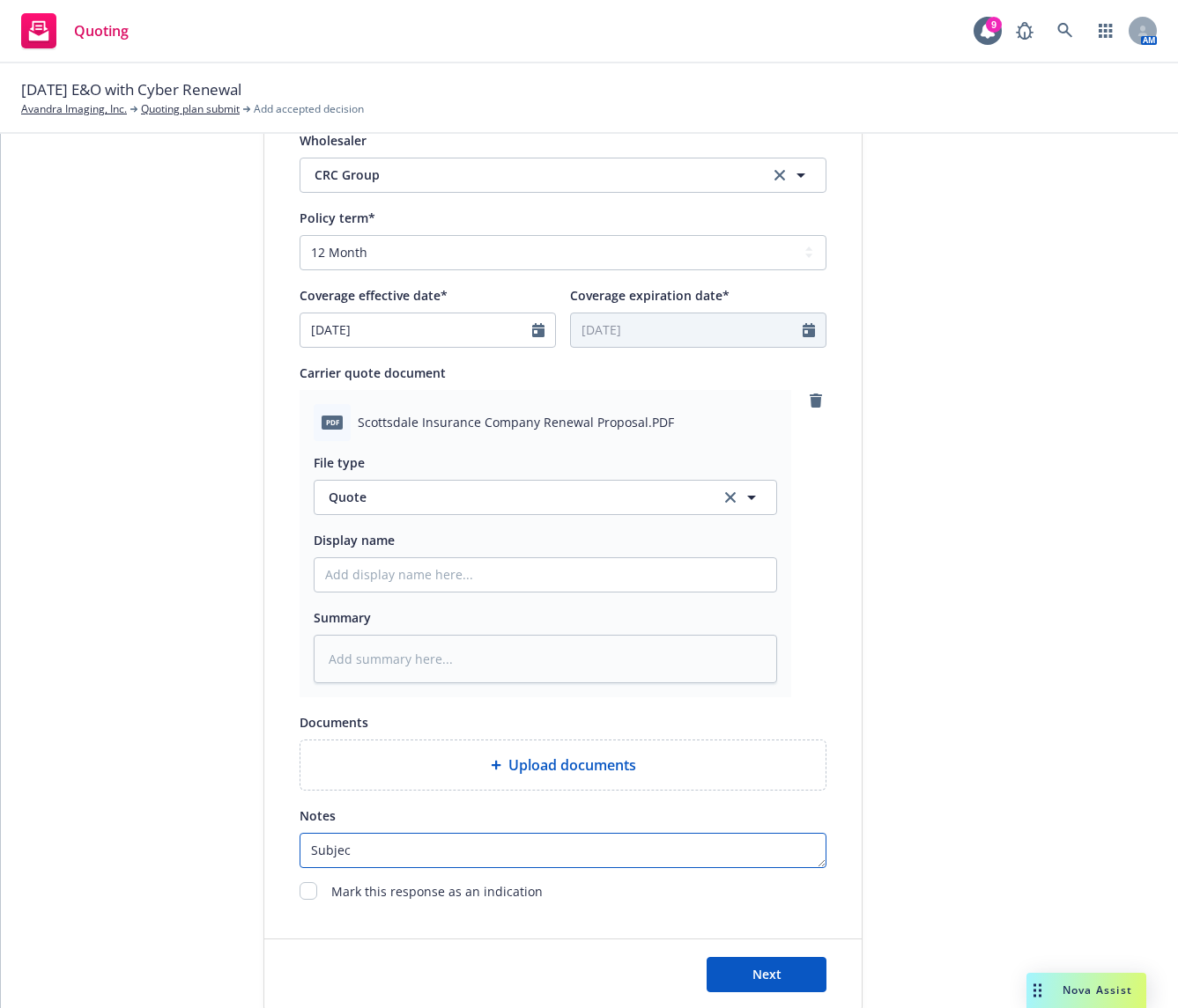
type textarea "Subject"
type textarea "x"
type textarea "Subjecti"
type textarea "x"
type textarea "Subjectiv"
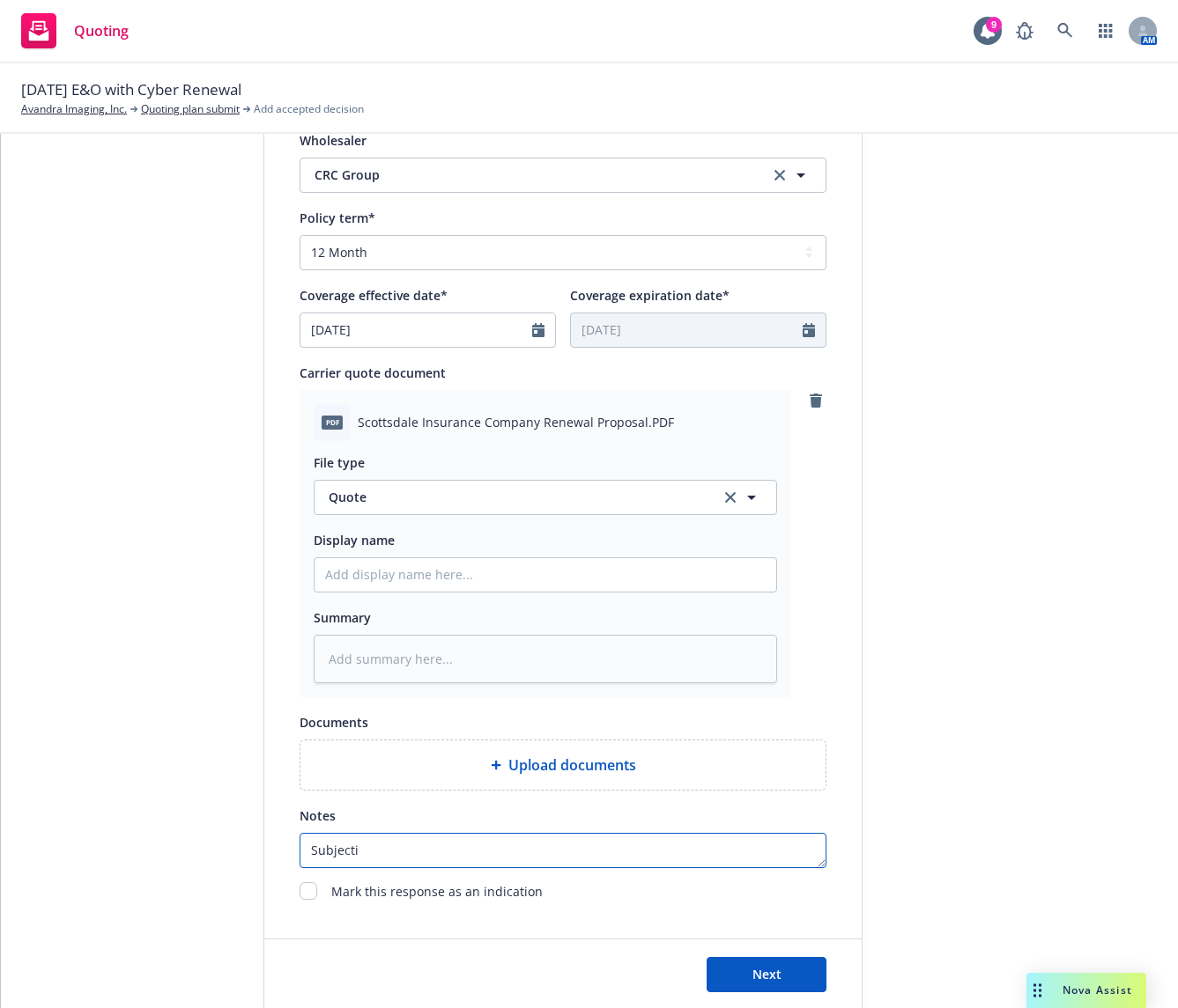
type textarea "x"
type textarea "Subjectivi"
type textarea "x"
type textarea "Subjectivit"
type textarea "x"
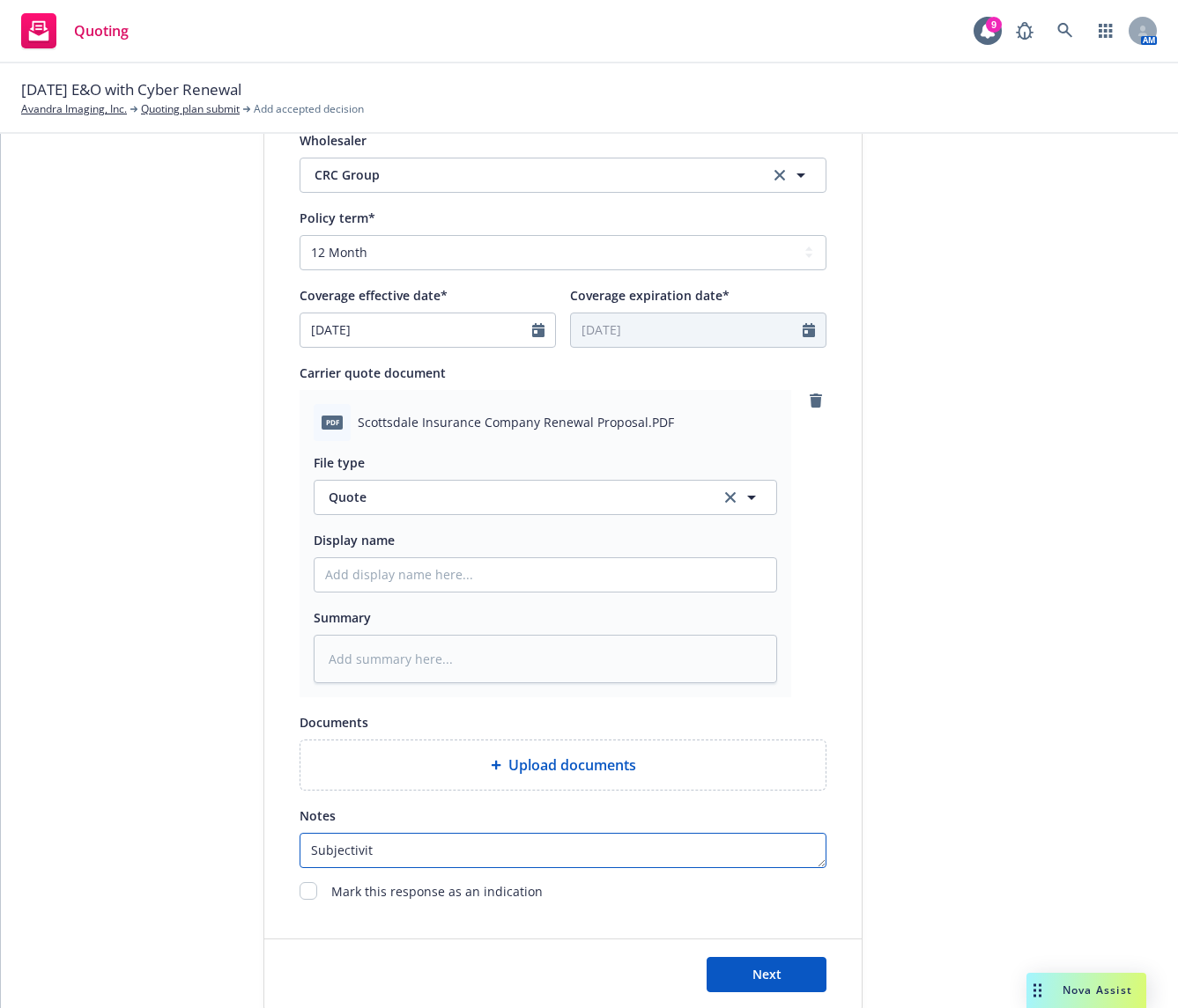
type textarea "Subjectiviti"
type textarea "x"
type textarea "Subjectivitie"
type textarea "x"
type textarea "Subjectivities"
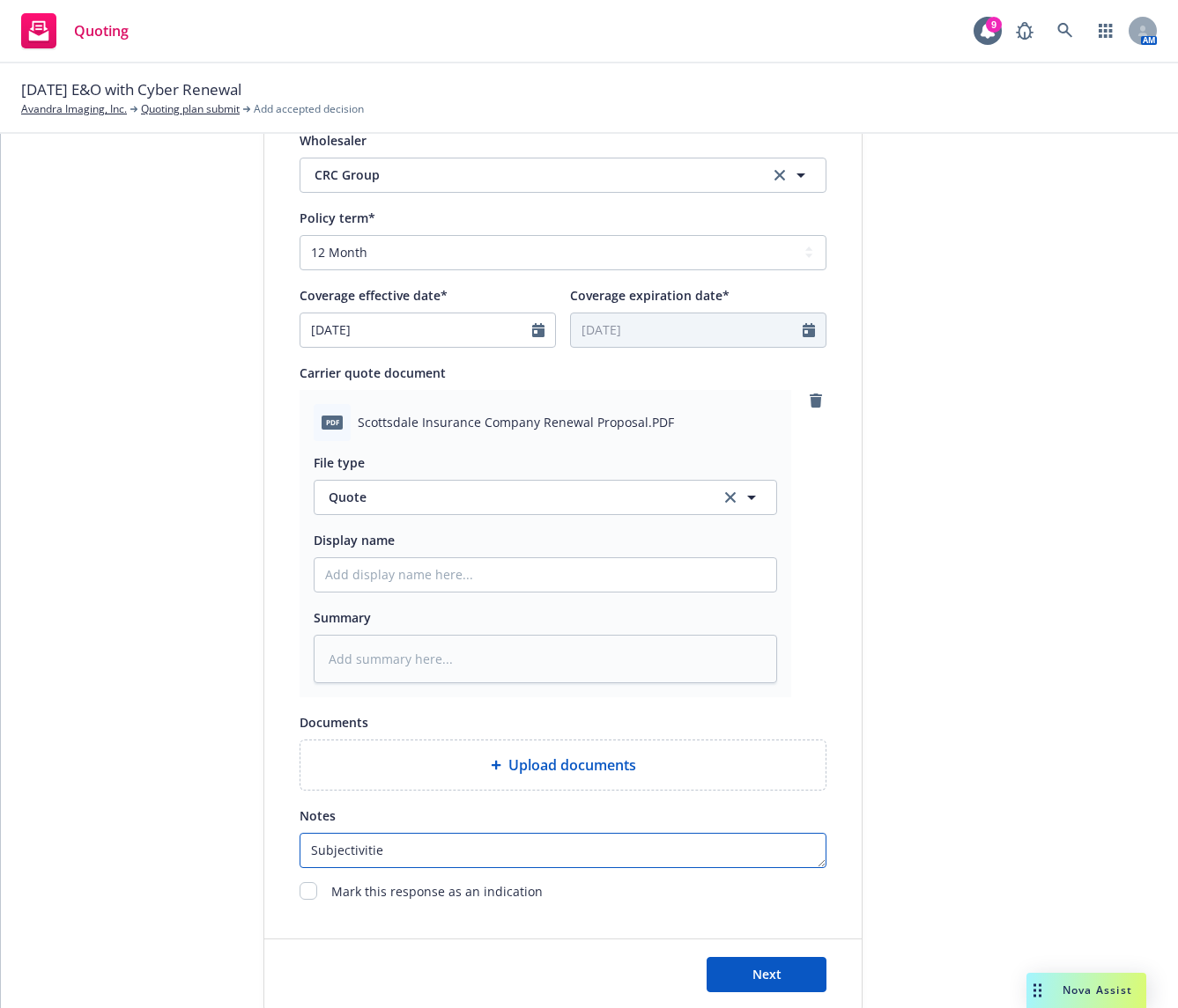
type textarea "x"
type textarea "Subjectivities"
type textarea "x"
type textarea "Subjectivities f"
type textarea "x"
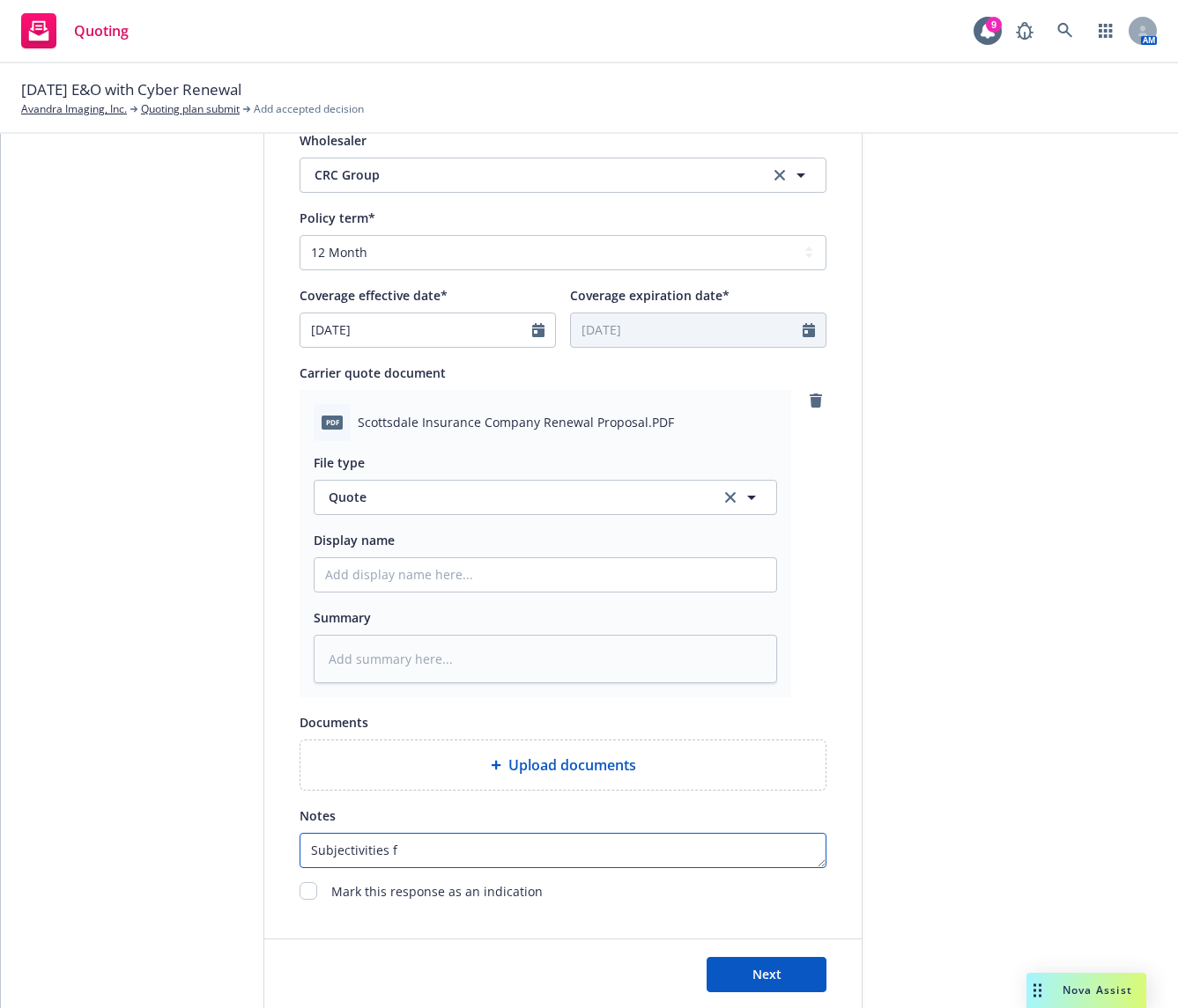
type textarea "Subjectivities fo"
type textarea "x"
type textarea "Subjectivities for"
type textarea "x"
type textarea "Subjectivities for"
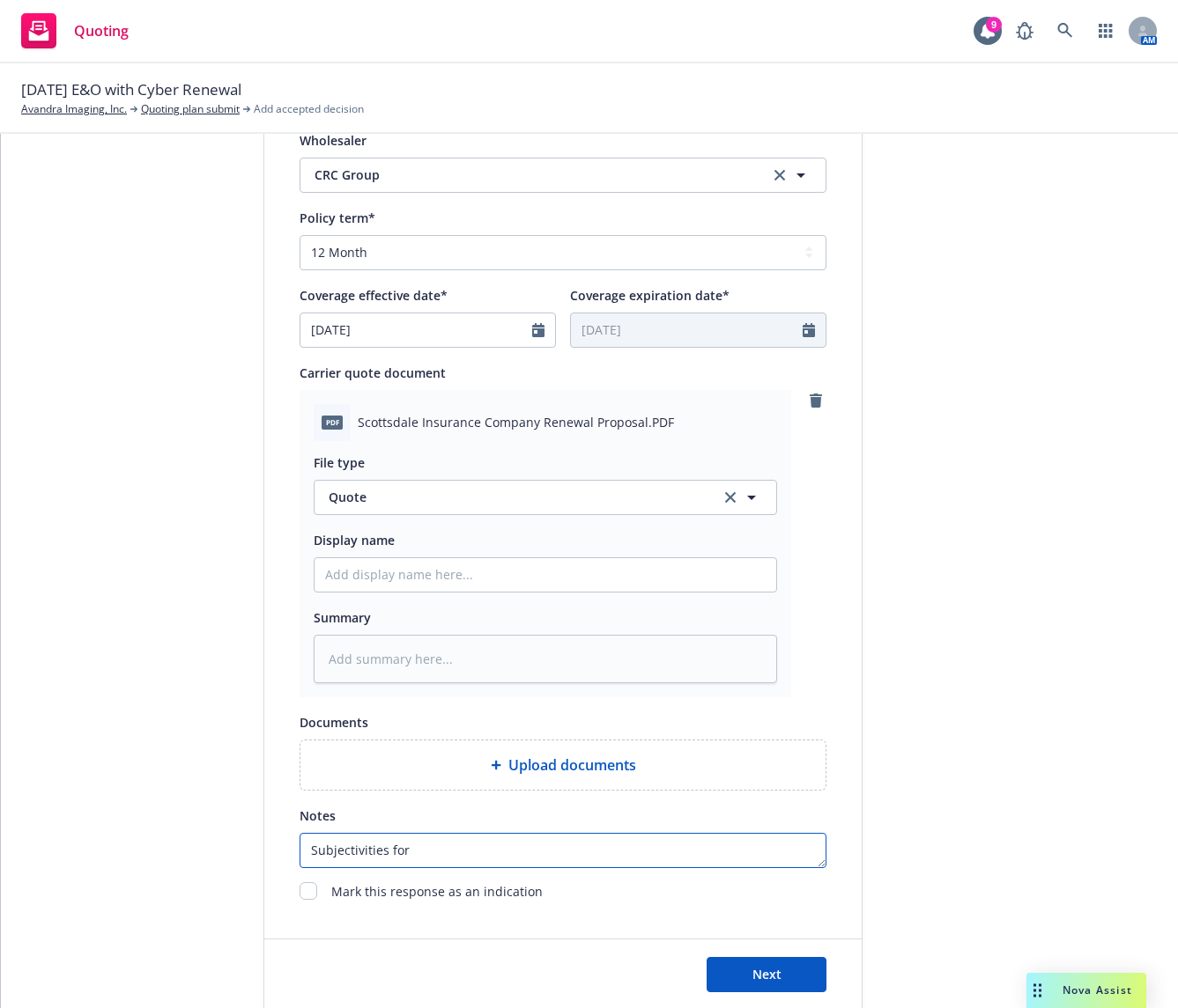
type textarea "x"
type textarea "Subjectivities for B"
type textarea "x"
type textarea "Subjectivities for Bi"
type textarea "x"
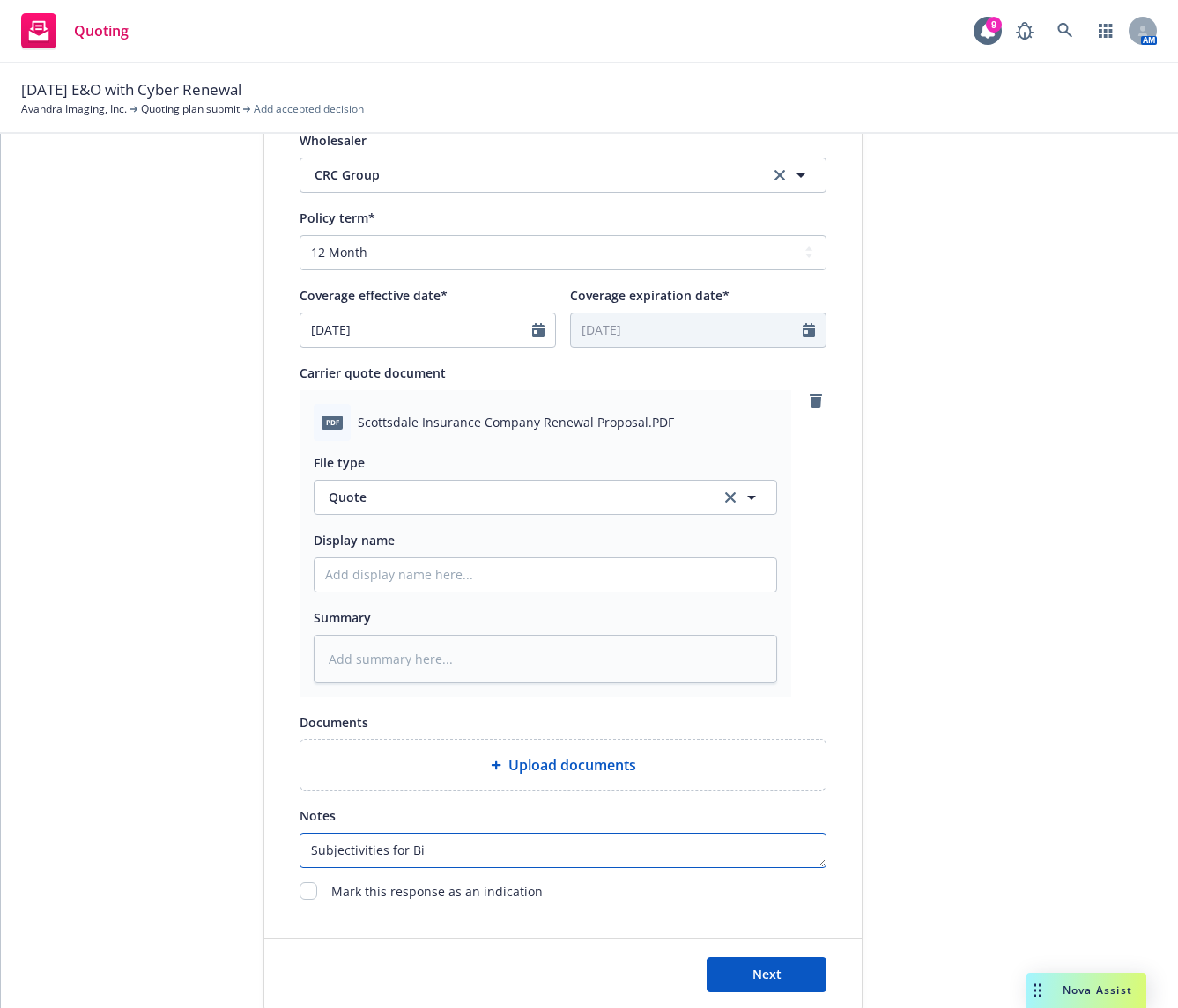
type textarea "Subjectivities for Bin"
type textarea "x"
type textarea "Subjectivities for Bindi"
type textarea "x"
type textarea "Subjectivities for Bindin"
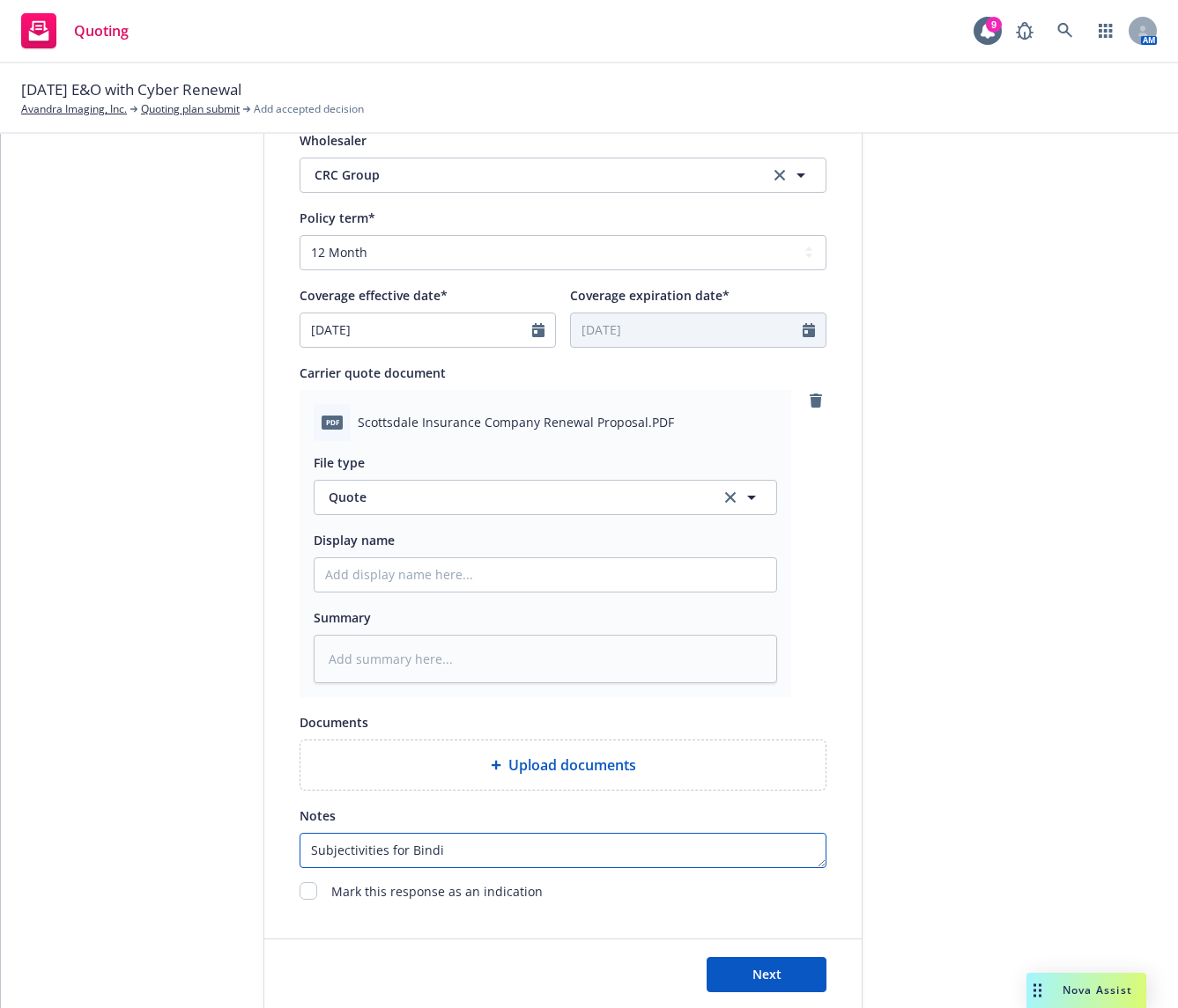
type textarea "x"
type textarea "Subjectivities for Binding"
type textarea "x"
type textarea "Subjectivities for Binding:"
type textarea "x"
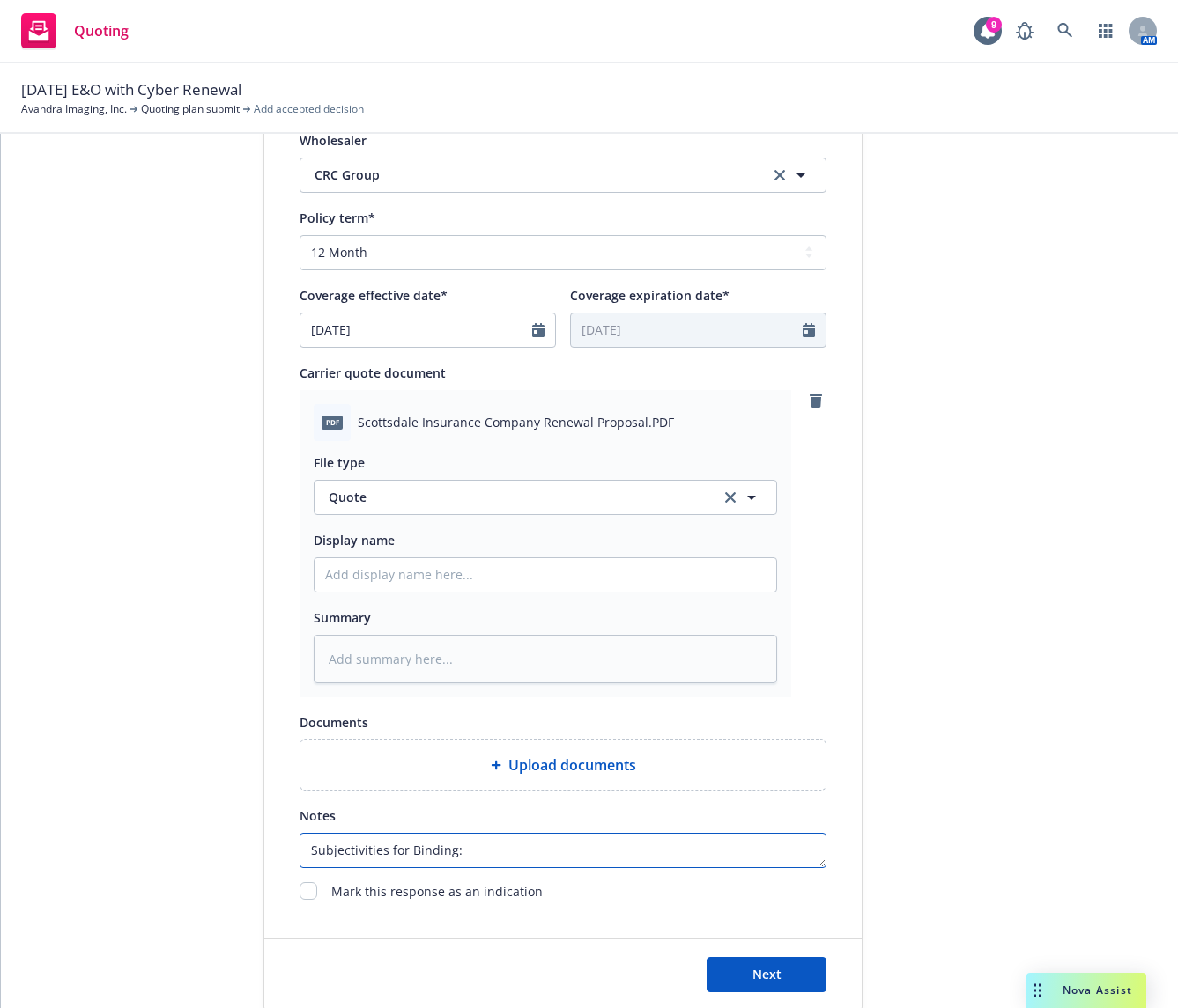
type textarea "Subjectivities for Binding:"
type textarea "x"
paste textarea "E-Risk – Please confirm the insured’s employee count remains below 50"
type textarea "Subjectivities for Binding: E-Risk – Please confirm the insured’s employee coun…"
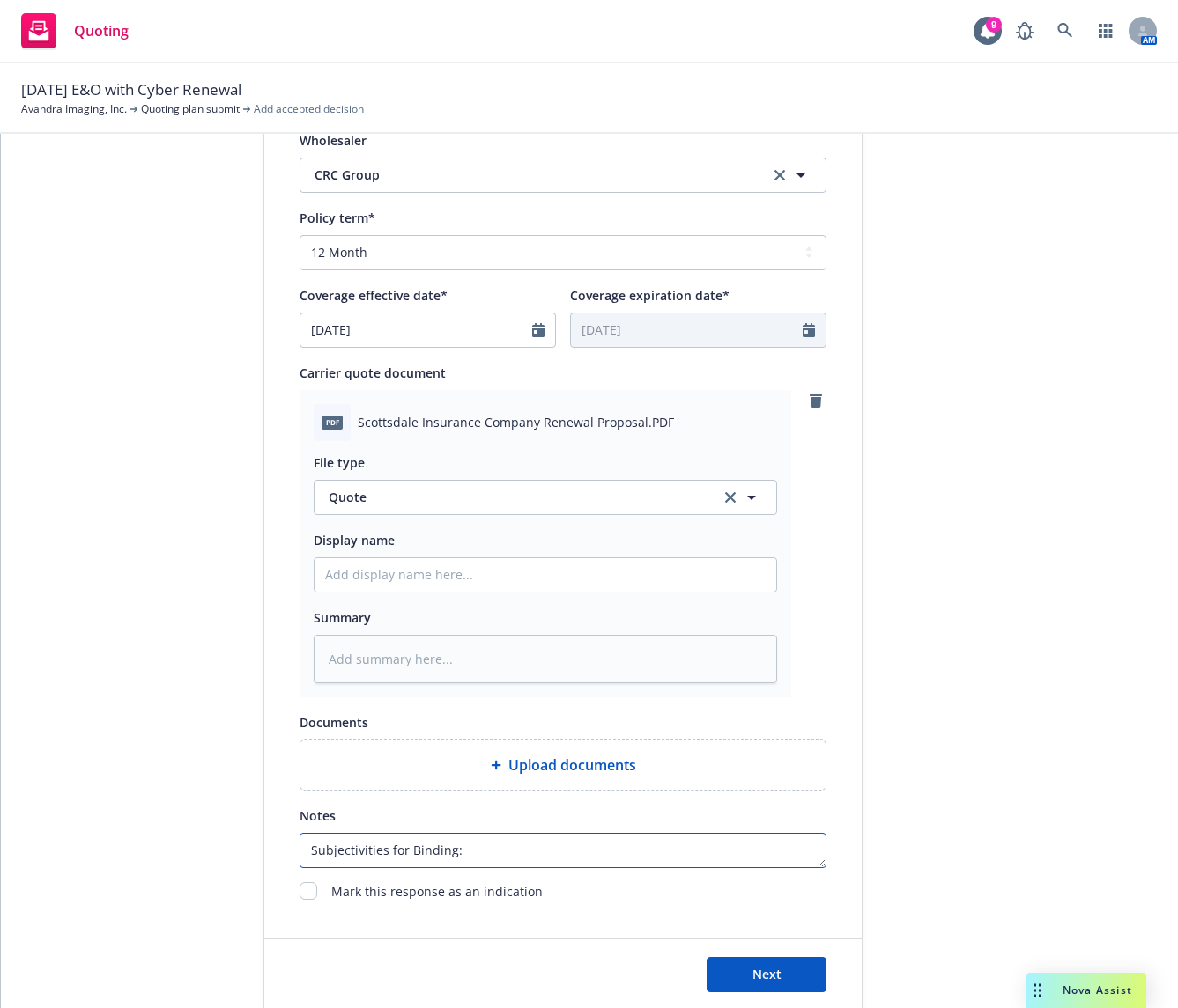
type textarea "x"
type textarea "Subjectivities for Binding: E-Risk – Please confirm the insured’s employee coun…"
type textarea "x"
type textarea "Subjectivities for Binding: E-Risk – Please confirm the insured’s employee coun…"
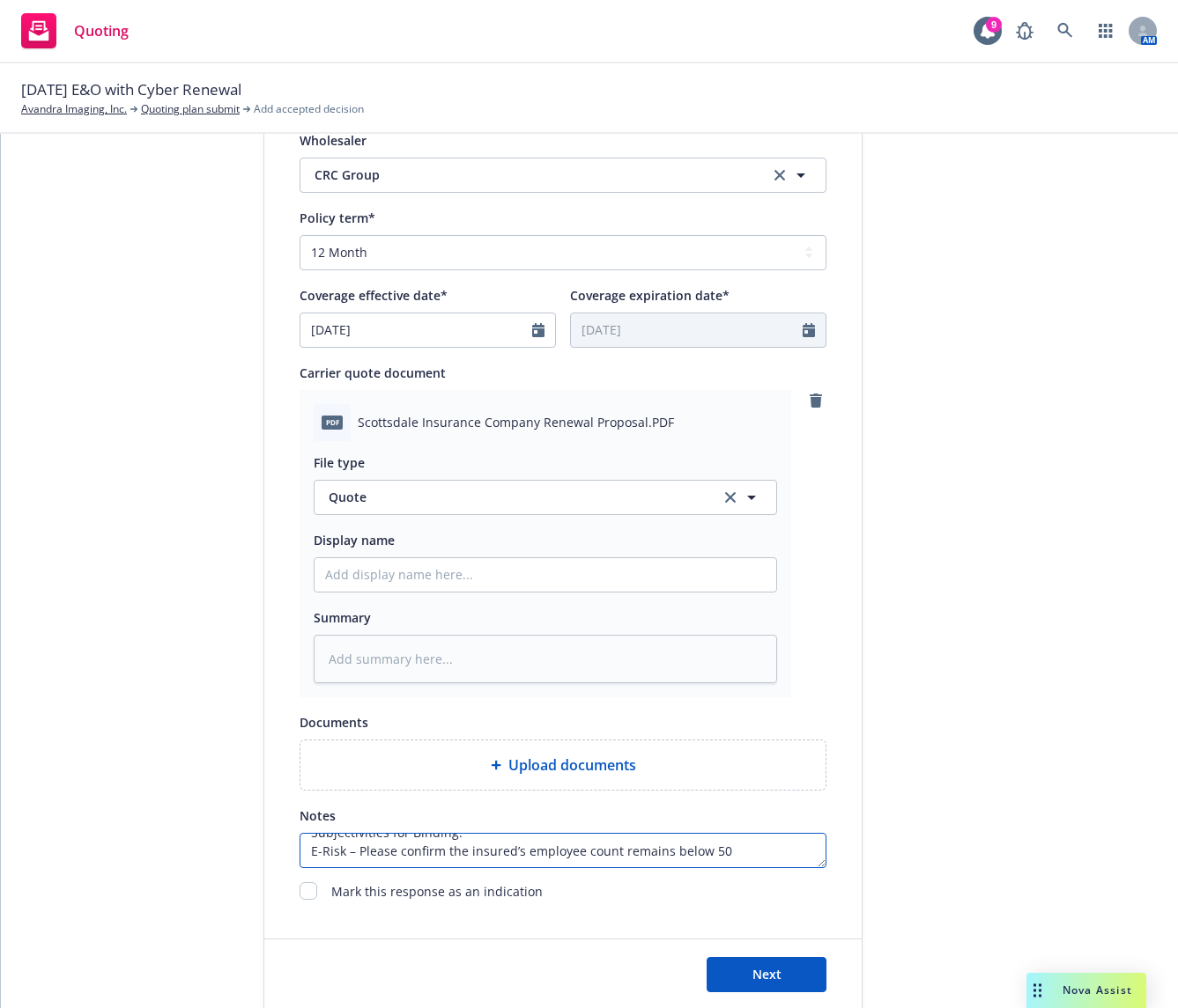
type textarea "x"
type textarea "Subjectivities for Binding: E-Risk – Please confirm the insured’s employee coun…"
type textarea "x"
type textarea "Subjectivities for Binding: E-Risk – Please confirm the insured’s employee coun…"
type textarea "x"
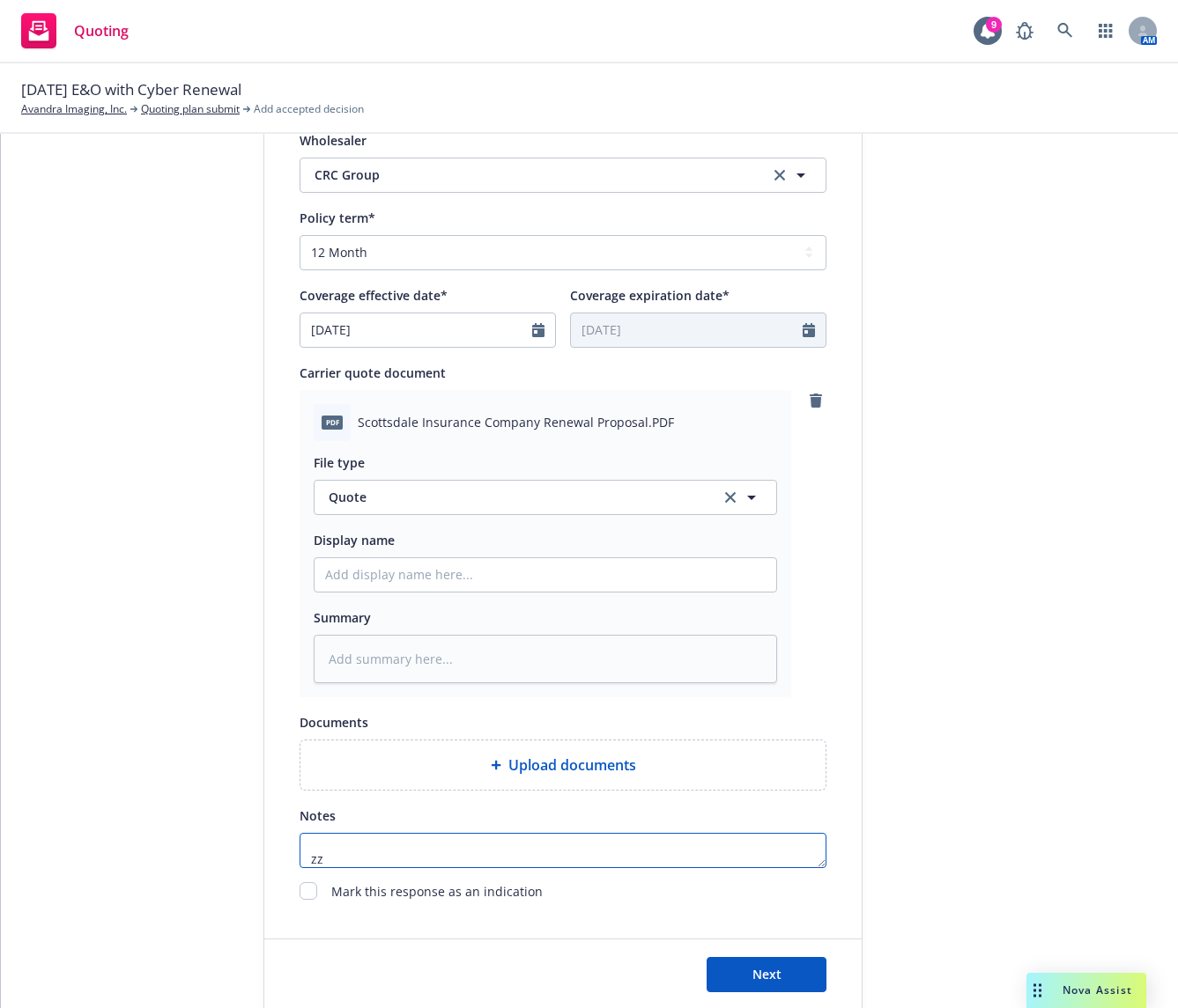
type textarea "Subjectivities for Binding: E-Risk – Please confirm the insured’s employee coun…"
type textarea "x"
type textarea "Subjectivities for Binding: E-Risk – Please confirm the insured’s employee coun…"
type textarea "x"
type textarea "Subjectivities for Binding: E-Risk – Please confirm the insured’s employee coun…"
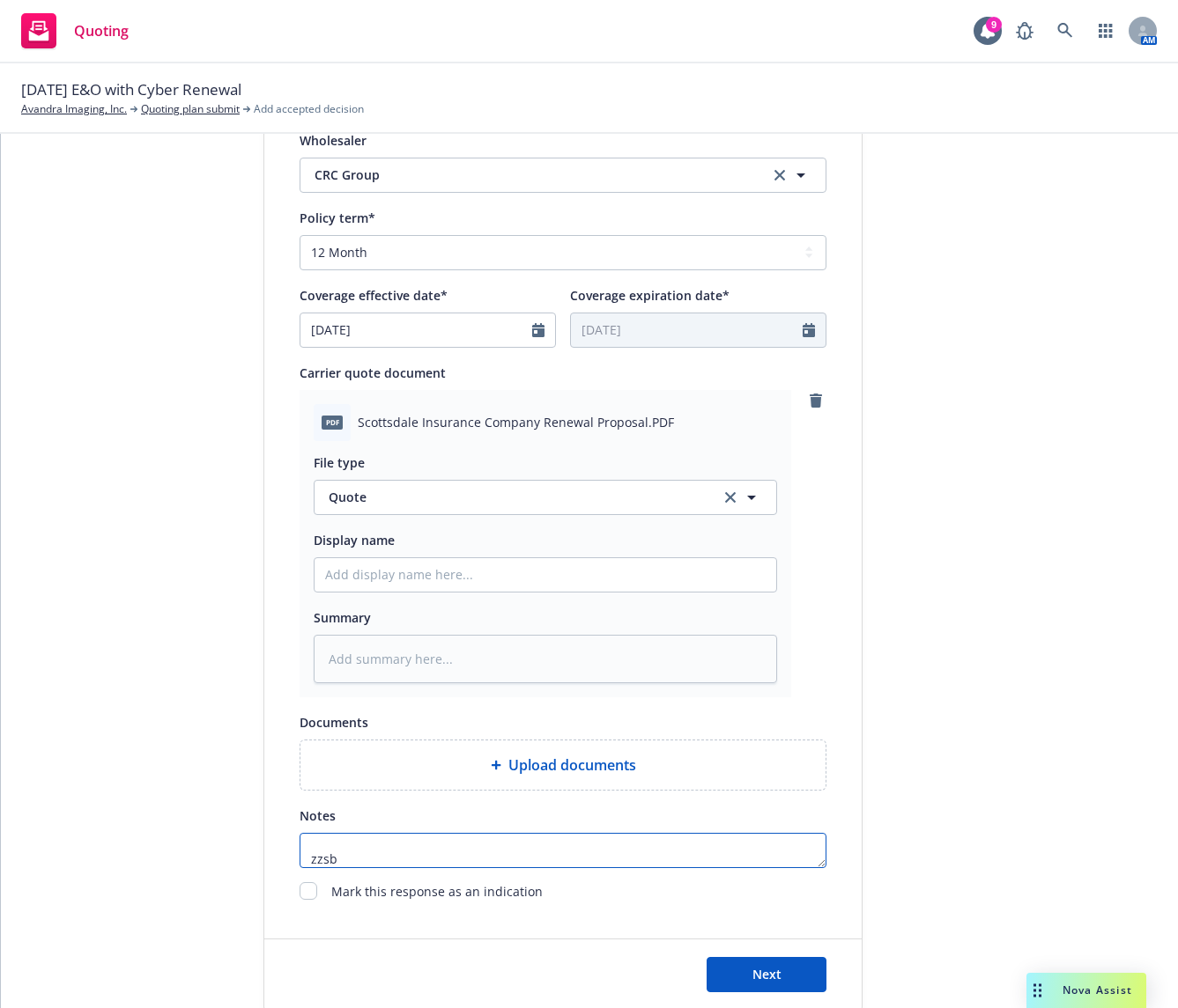
type textarea "x"
type textarea "Subjectivities for Binding: E-Risk – Please confirm the insured’s employee coun…"
type textarea "x"
type textarea "Subjectivities for Binding: E-Risk – Please confirm the insured’s employee coun…"
type textarea "x"
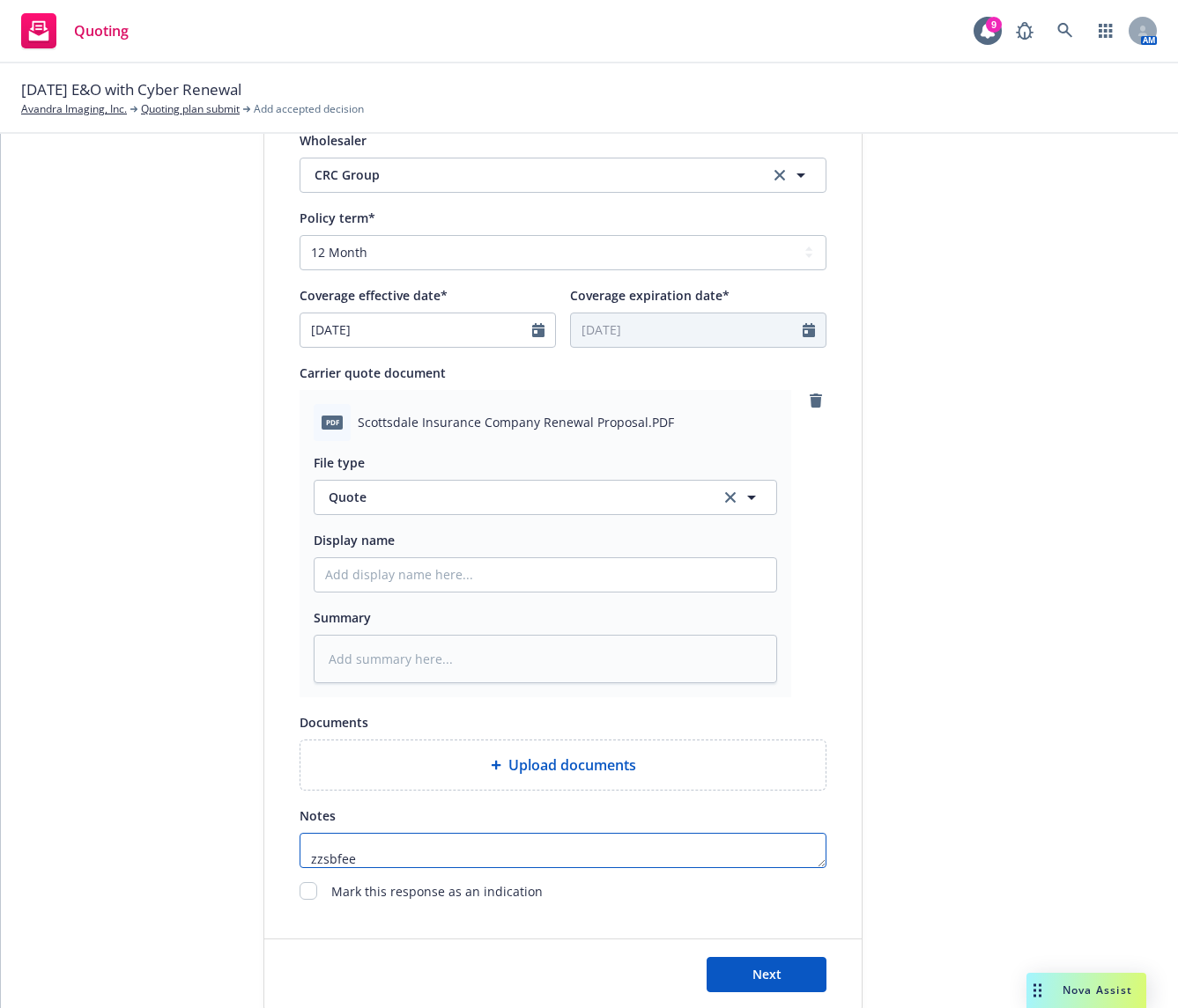
type textarea "Subjectivities for Binding: E-Risk – Please confirm the insured’s employee coun…"
type textarea "x"
paste textarea "All taxes and fees are estimated, subject to change upon binding, and fully ear…"
type textarea "Subjectivities for Binding: E-Risk – Please confirm the insured’s employee coun…"
type textarea "x"
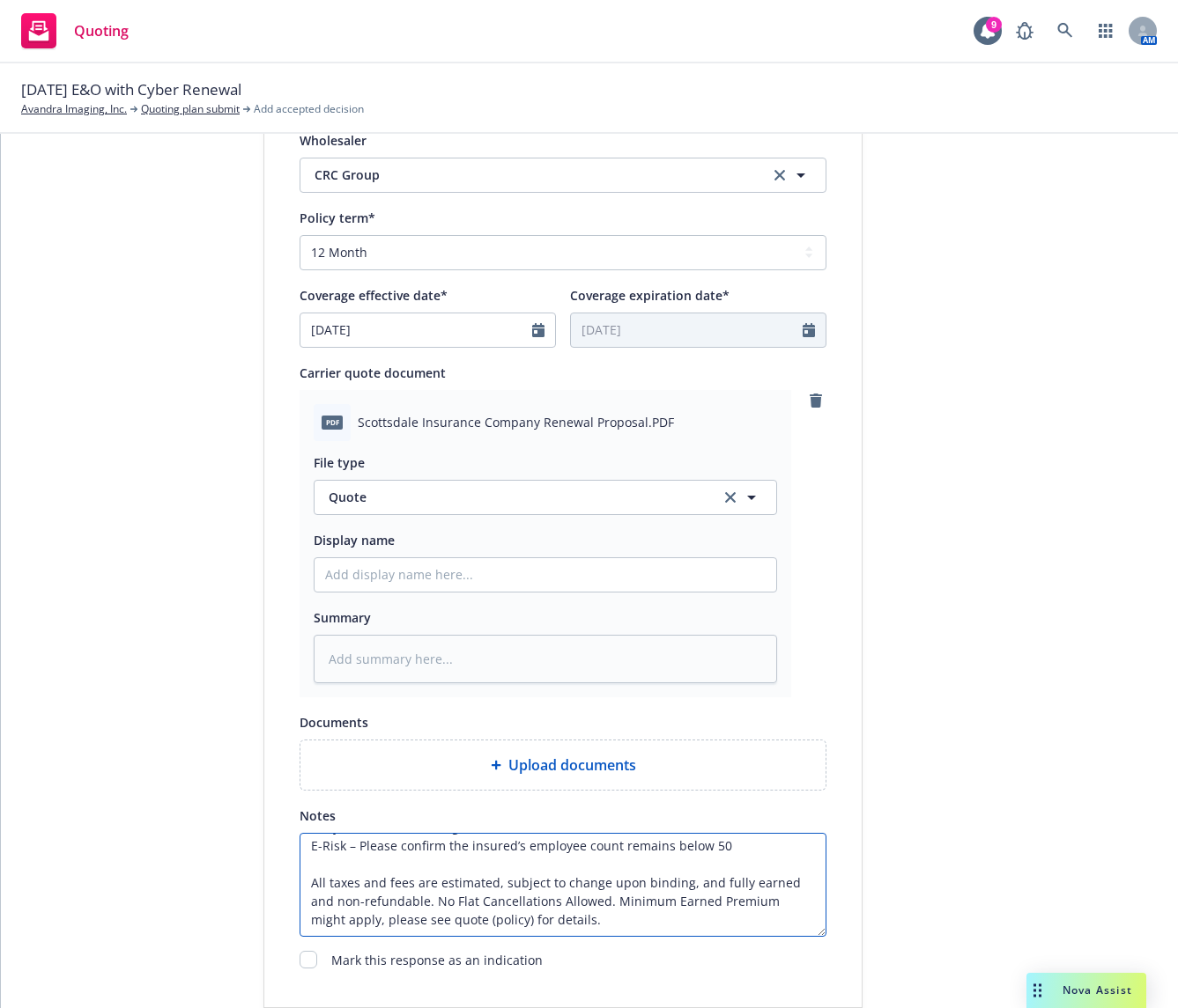
scroll to position [37, 0]
drag, startPoint x: 809, startPoint y: 860, endPoint x: 817, endPoint y: 933, distance: 73.4
click at [817, 933] on textarea "Subjectivities for Binding: E-Risk – Please confirm the insured’s employee coun…" at bounding box center [563, 884] width 526 height 103
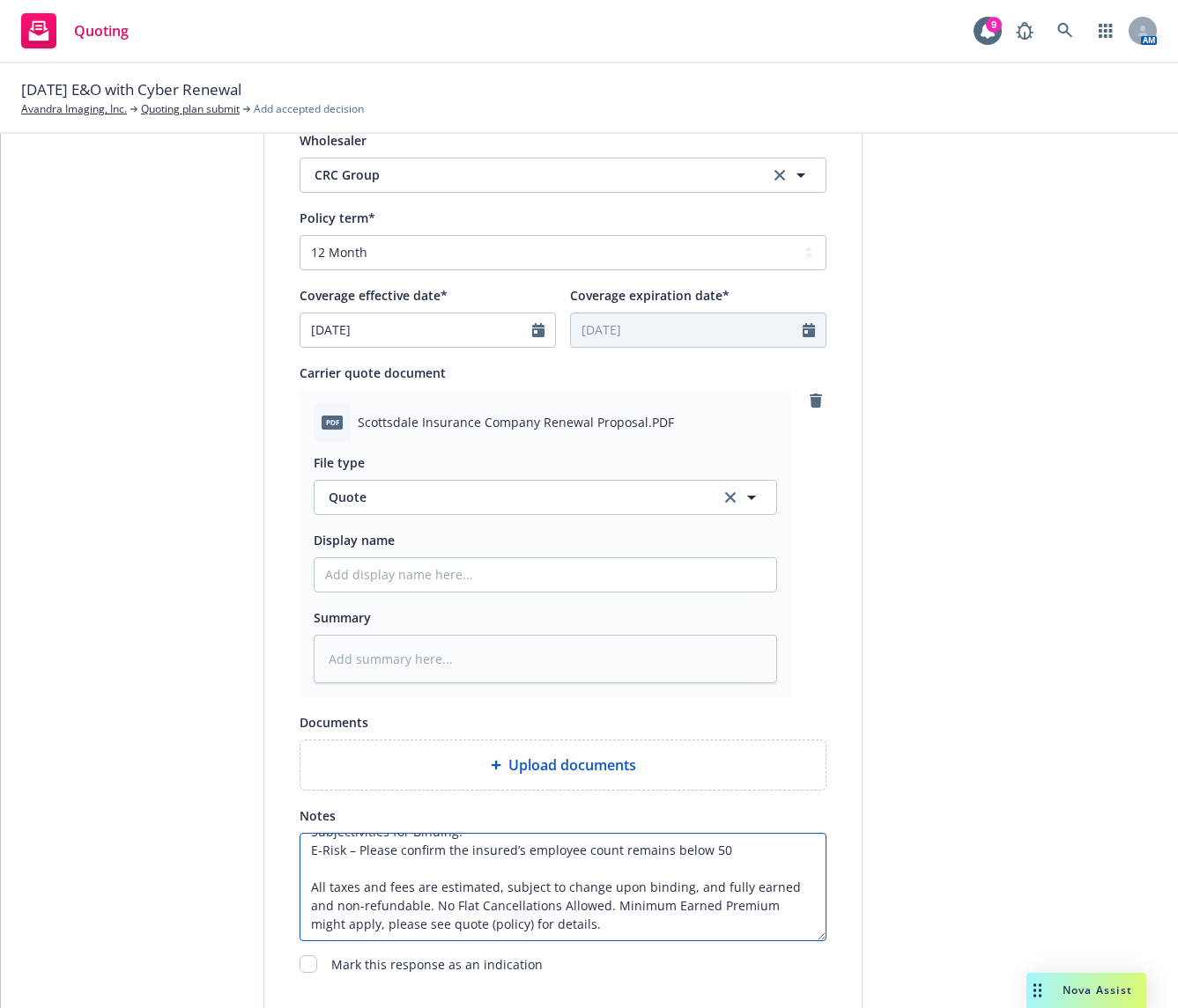
drag, startPoint x: 768, startPoint y: 936, endPoint x: 760, endPoint y: 932, distance: 8.9
click at [760, 932] on textarea "Subjectivities for Binding: E-Risk – Please confirm the insured’s employee coun…" at bounding box center [563, 887] width 526 height 108
type textarea "Subjectivities for Binding: E-Risk – Please confirm the insured’s employee coun…"
type textarea "x"
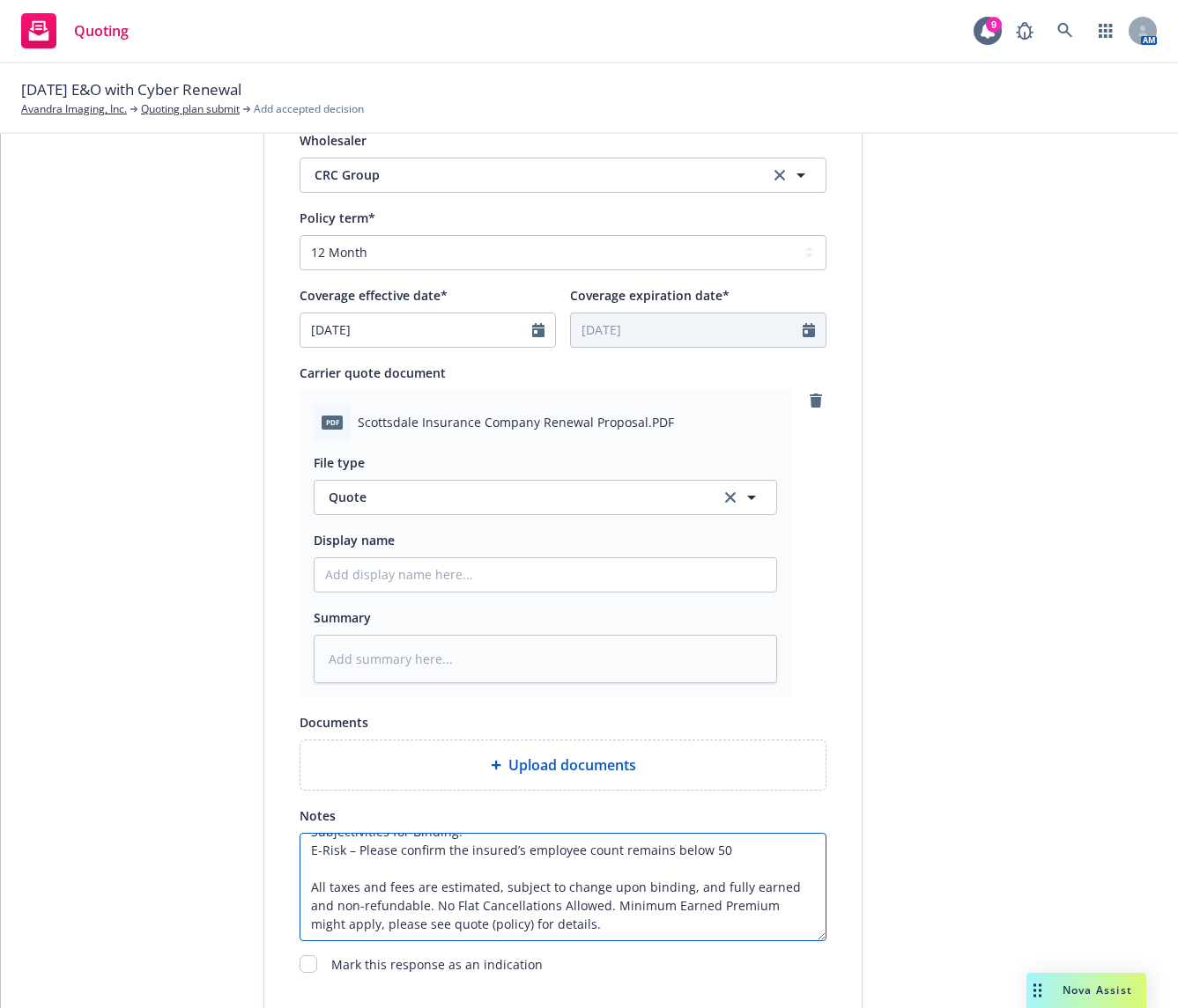
click at [459, 926] on textarea "Subjectivities for Binding: E-Risk – Please confirm the insured’s employee coun…" at bounding box center [563, 887] width 526 height 108
type textarea "Subjectivities for Binding: E-Risk – Please confirm the insured’s employee coun…"
type textarea "x"
type textarea "Subjectivities for Binding: E-Risk – Please confirm the insured’s employee coun…"
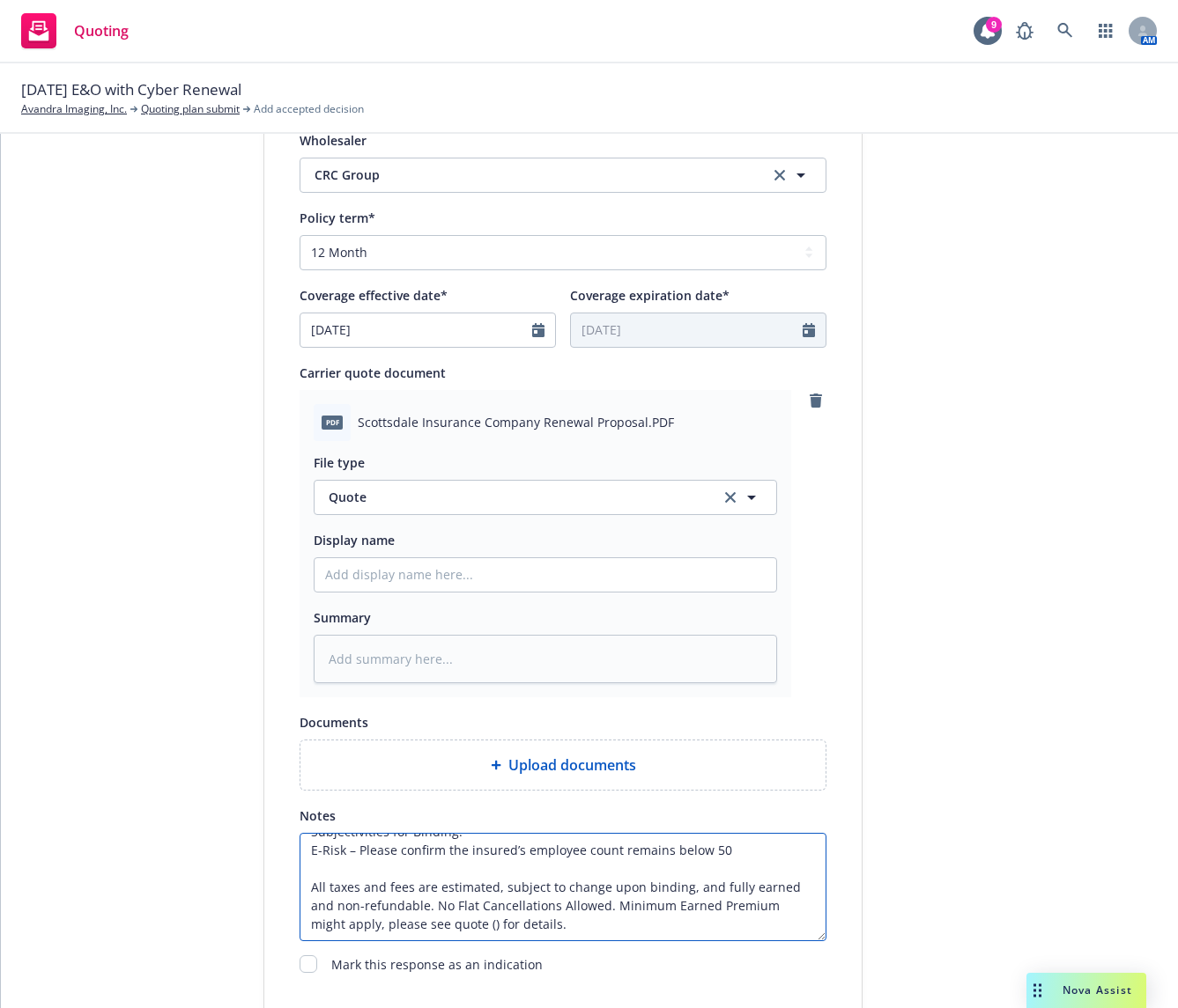
type textarea "x"
type textarea "Subjectivities for Binding: E-Risk – Please confirm the insured’s employee coun…"
type textarea "x"
type textarea "Subjectivities for Binding: E-Risk – Please confirm the insured’s employee coun…"
type textarea "x"
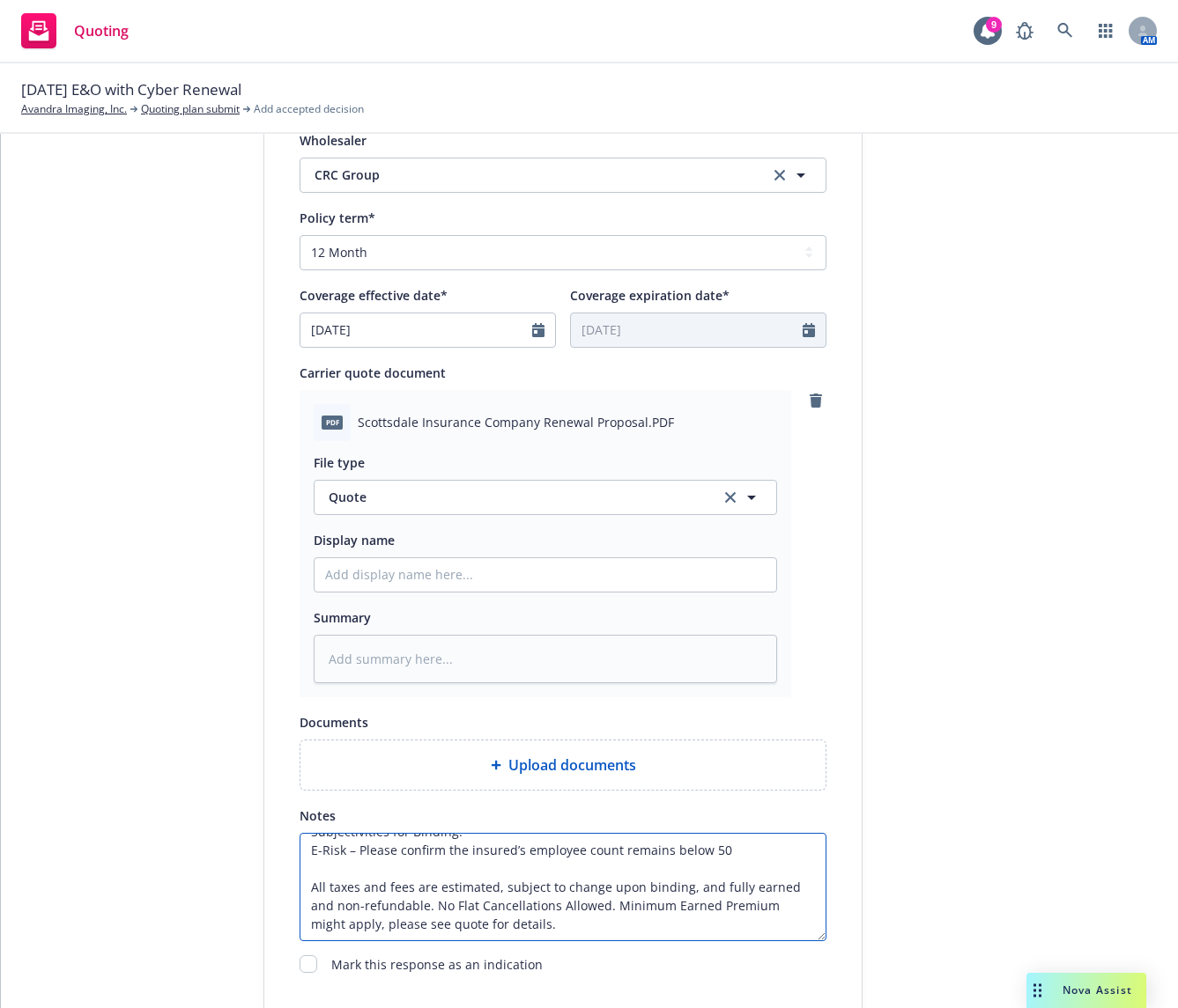
click at [540, 914] on textarea "Subjectivities for Binding: E-Risk – Please confirm the insured’s employee coun…" at bounding box center [563, 887] width 526 height 108
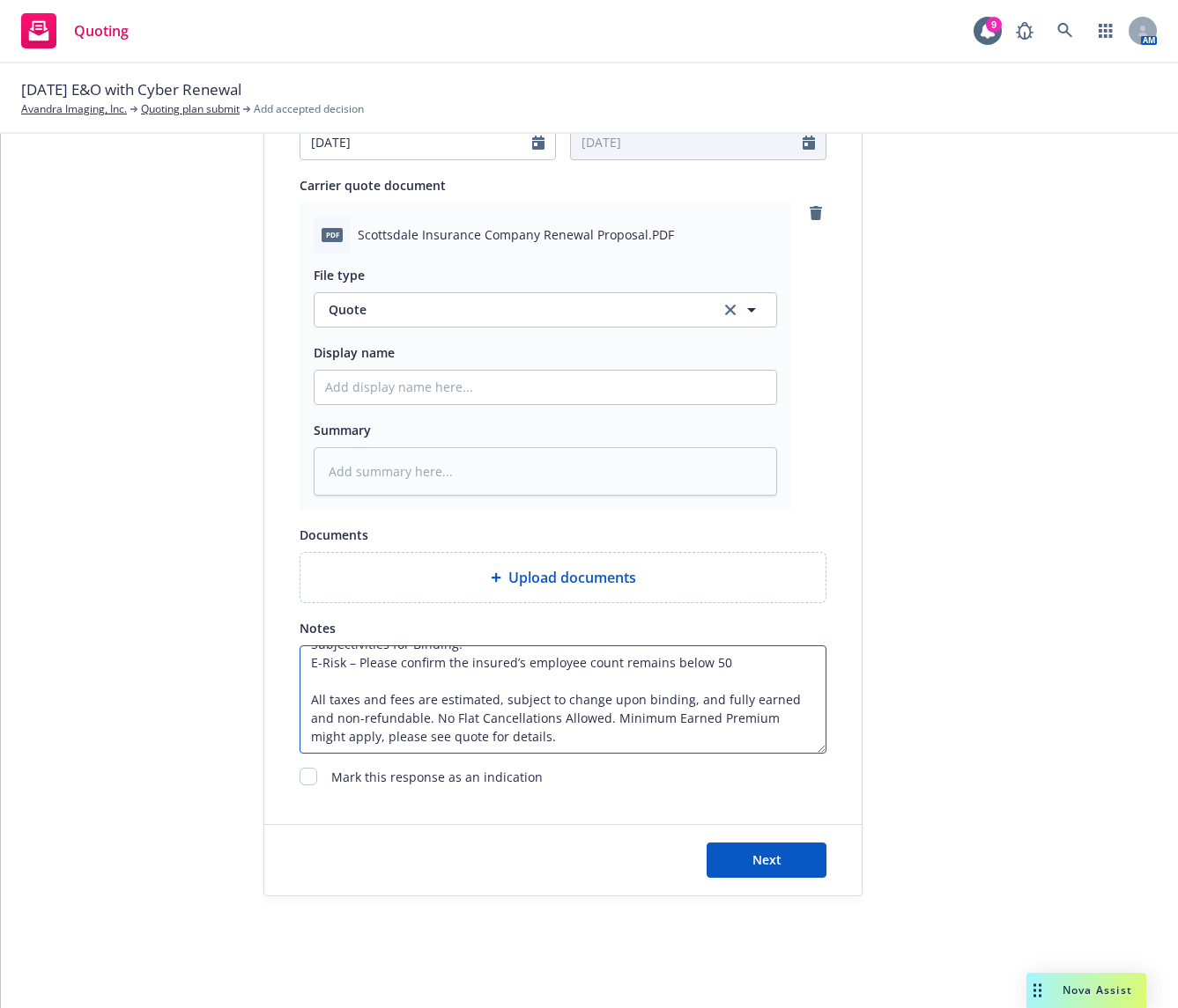
scroll to position [893, 0]
type textarea "Subjectivities for Binding: E-Risk – Please confirm the insured’s employee coun…"
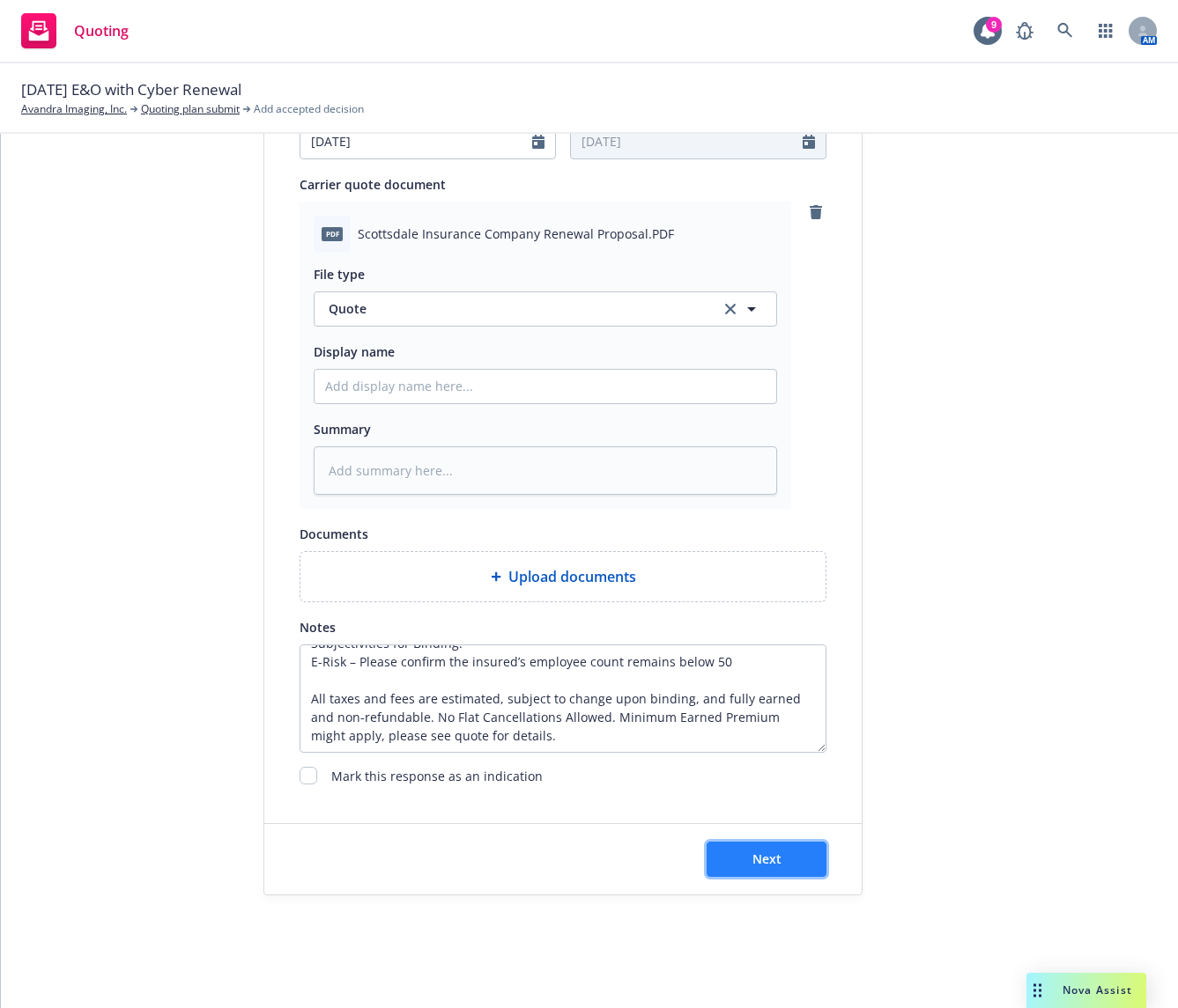
click at [768, 856] on span "Next" at bounding box center [766, 858] width 29 height 17
type textarea "x"
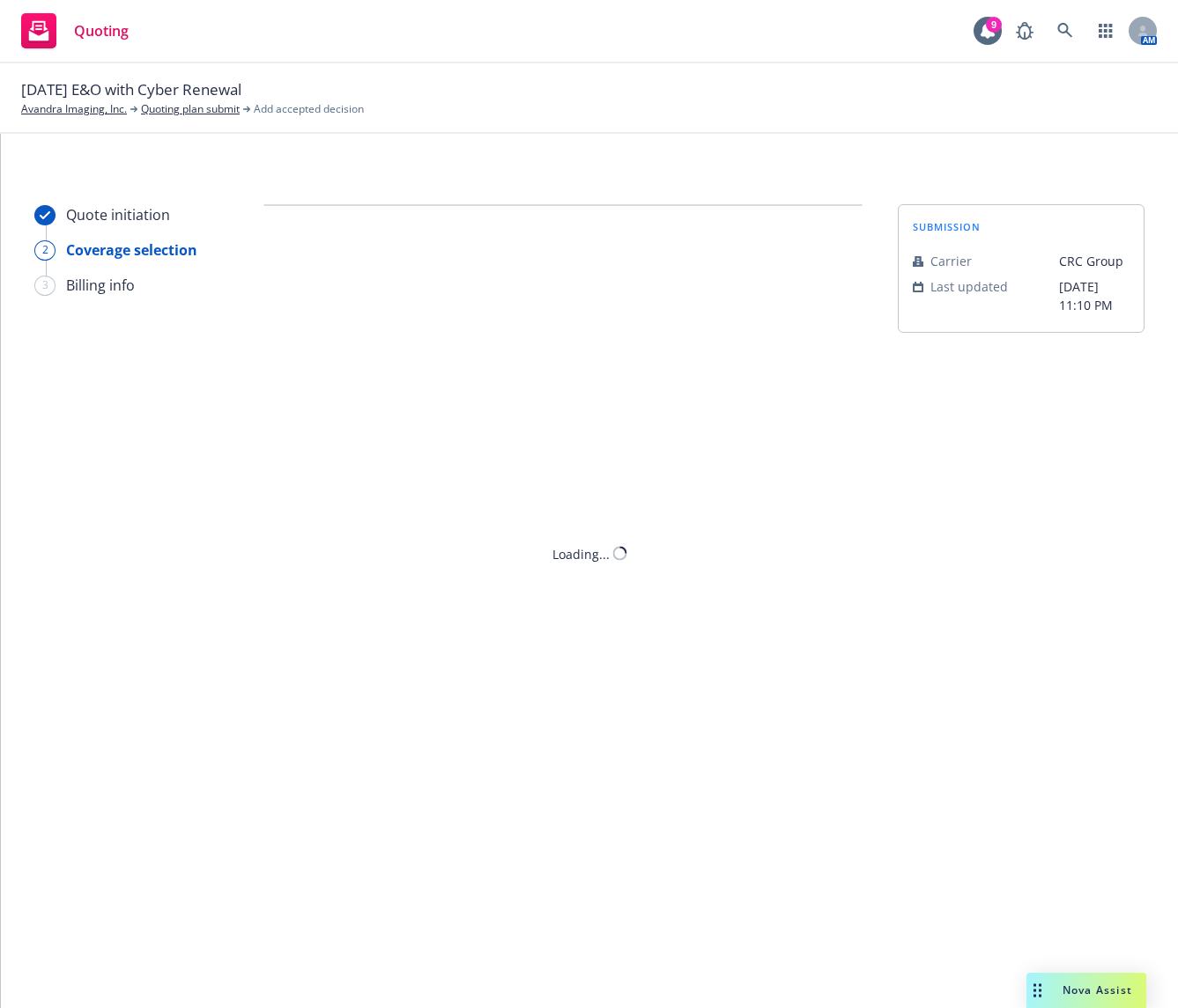
scroll to position [0, 0]
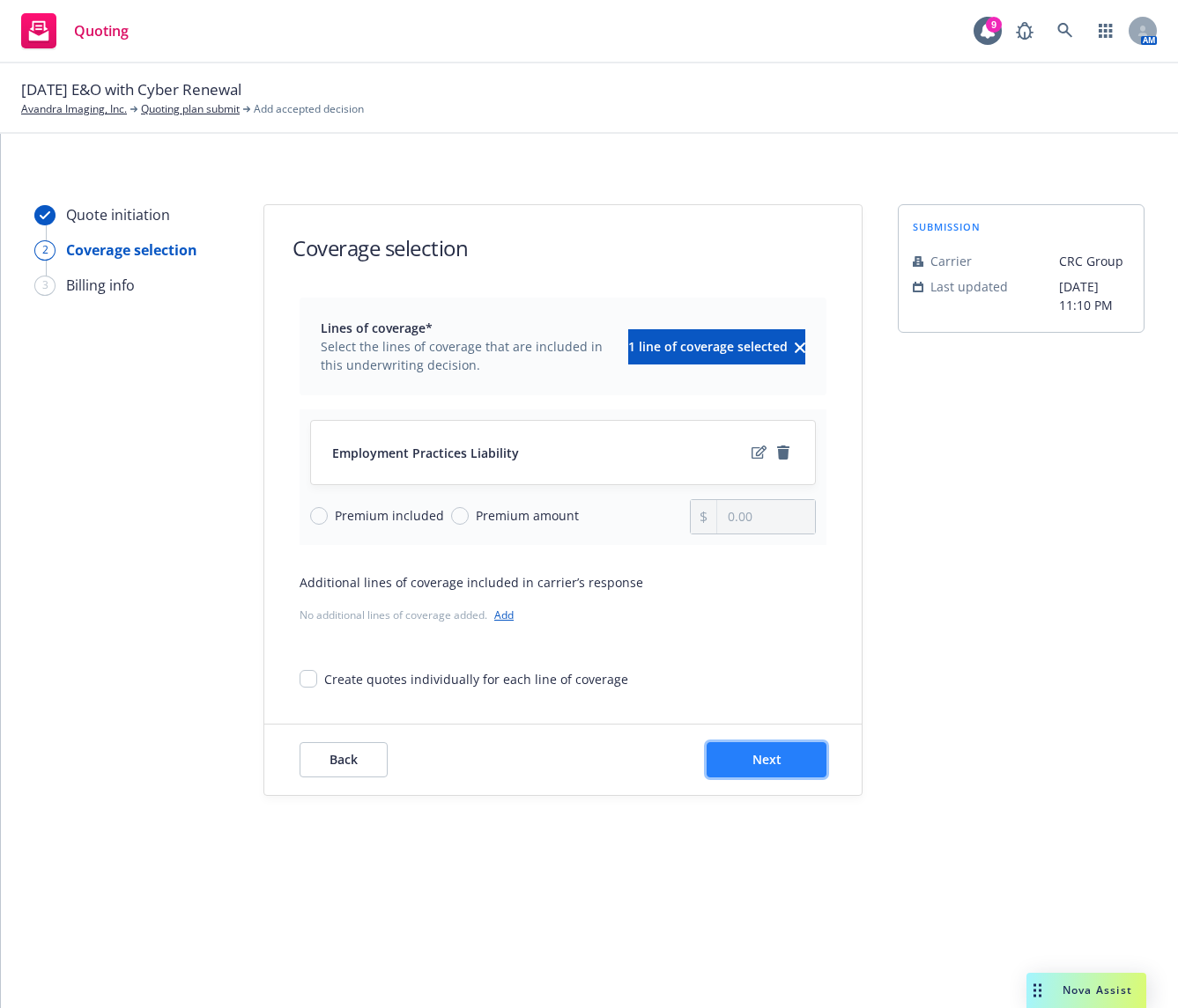
click at [783, 747] on button "Next" at bounding box center [767, 760] width 120 height 35
